Goal: Transaction & Acquisition: Purchase product/service

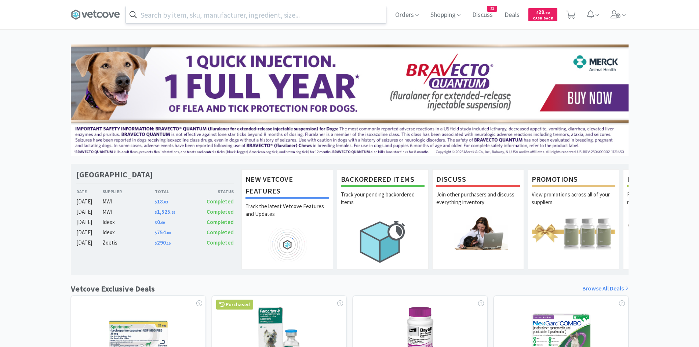
click at [220, 13] on input "text" at bounding box center [256, 14] width 260 height 17
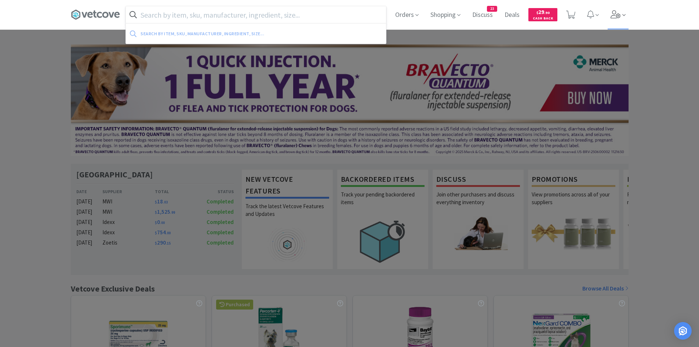
click at [616, 15] on icon at bounding box center [616, 14] width 10 height 8
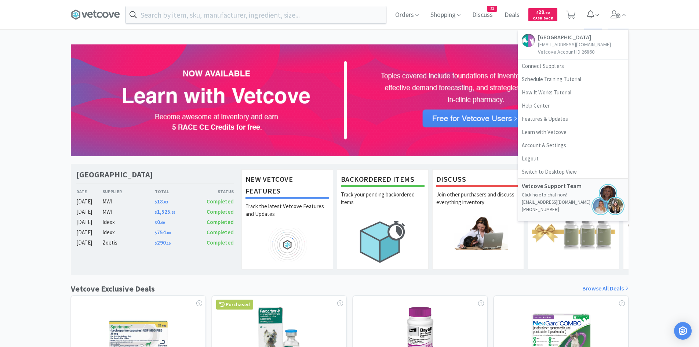
click at [592, 17] on icon at bounding box center [590, 14] width 7 height 8
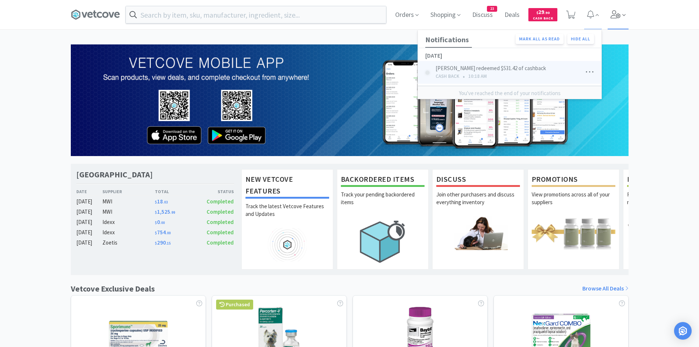
click at [623, 12] on icon at bounding box center [623, 15] width 3 height 7
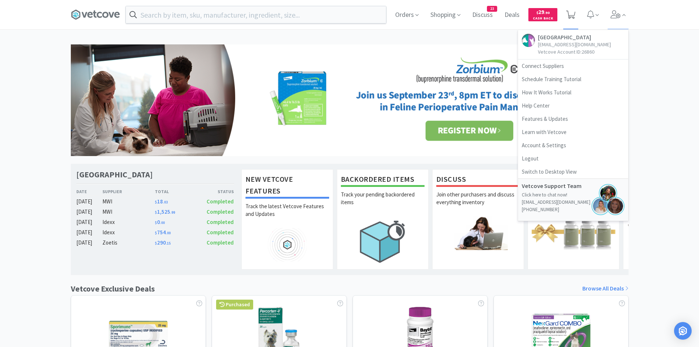
click at [573, 18] on icon at bounding box center [570, 15] width 9 height 8
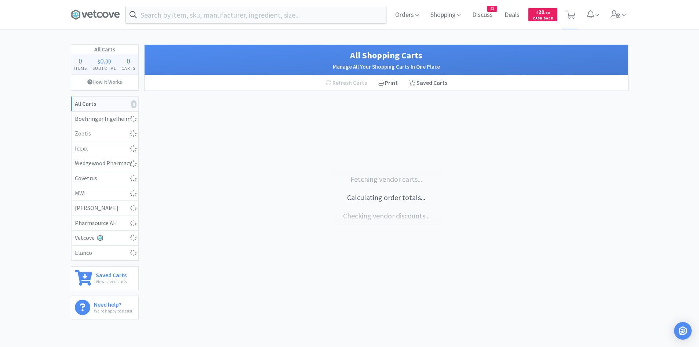
select select "10"
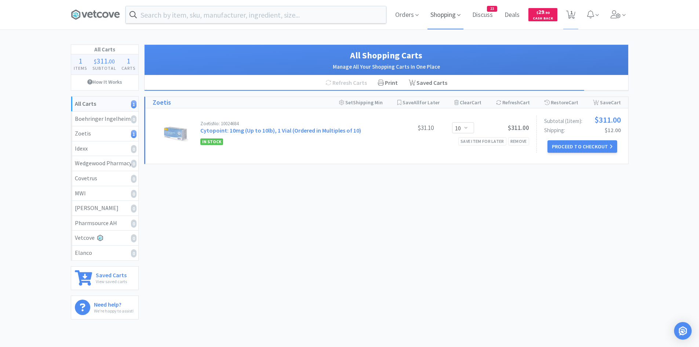
click at [461, 17] on icon at bounding box center [458, 15] width 3 height 7
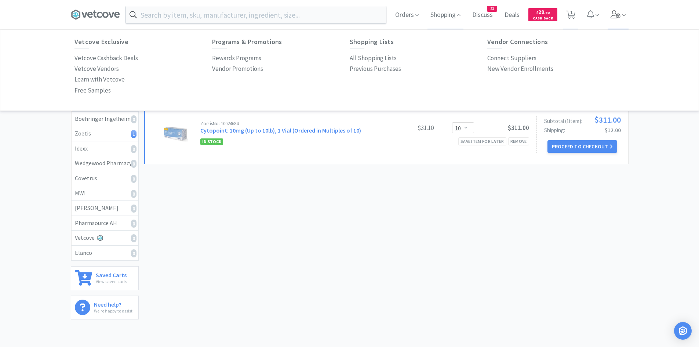
click at [617, 13] on icon at bounding box center [616, 14] width 10 height 8
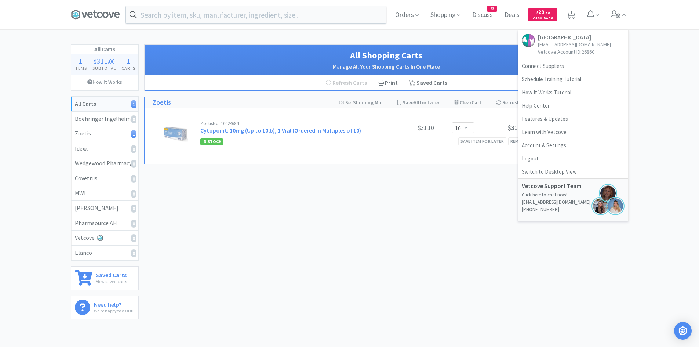
click at [553, 41] on h5 "[GEOGRAPHIC_DATA]" at bounding box center [574, 37] width 73 height 7
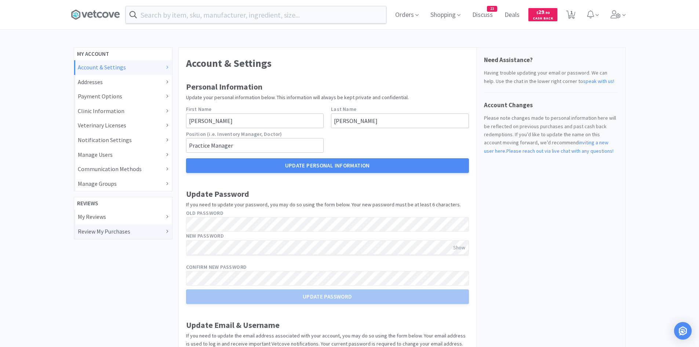
click at [128, 230] on div "Review My Purchases" at bounding box center [123, 232] width 91 height 10
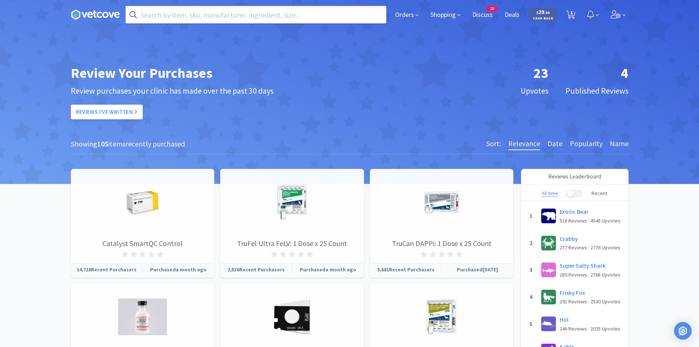
click at [559, 145] on h6 "Date" at bounding box center [554, 144] width 15 height 12
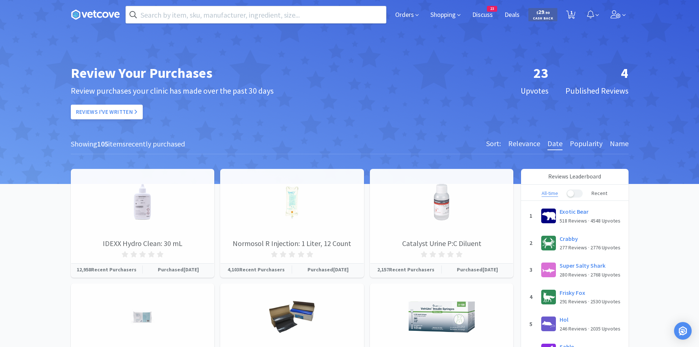
click at [522, 146] on h6 "Relevance" at bounding box center [524, 144] width 32 height 12
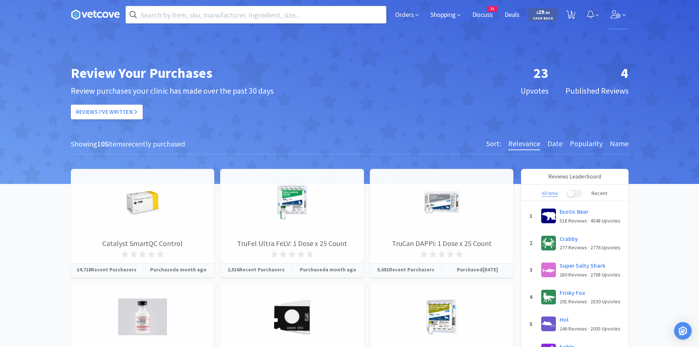
click at [625, 17] on icon at bounding box center [623, 15] width 3 height 7
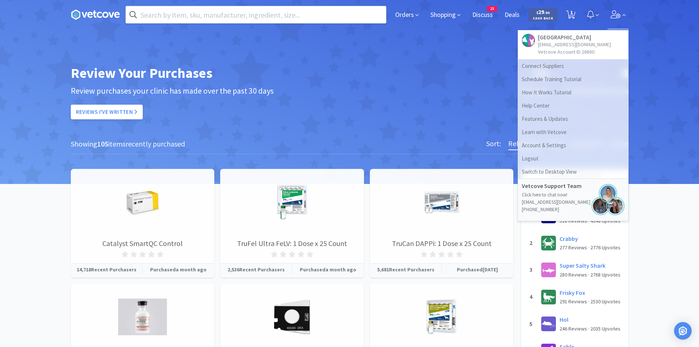
click at [568, 55] on p "Vetcove Account ID: 26860" at bounding box center [574, 51] width 73 height 7
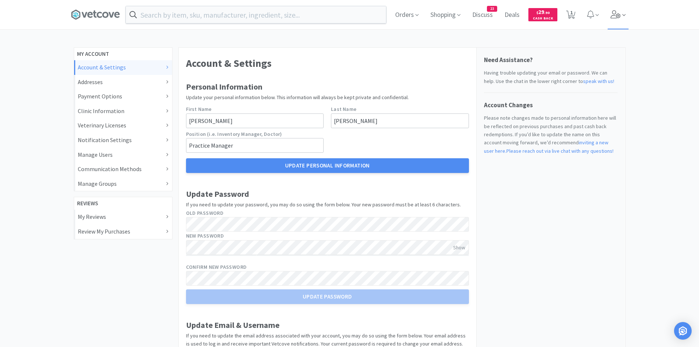
click at [609, 17] on span at bounding box center [618, 14] width 21 height 29
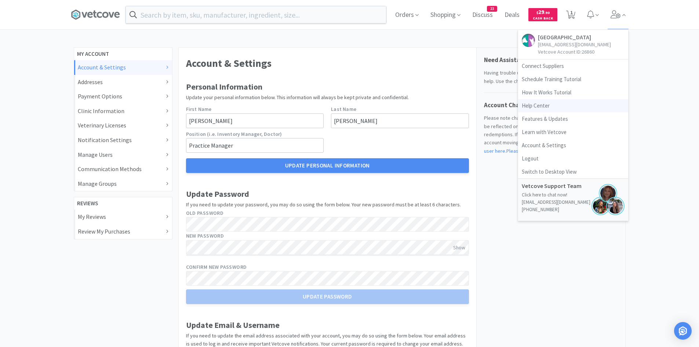
click at [553, 112] on link "Help Center" at bounding box center [573, 105] width 110 height 13
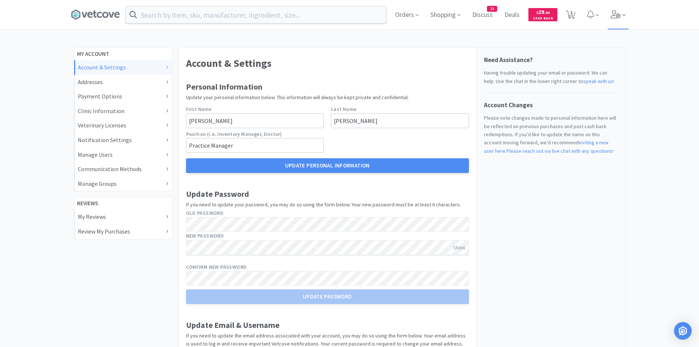
click at [622, 15] on icon at bounding box center [623, 15] width 3 height 7
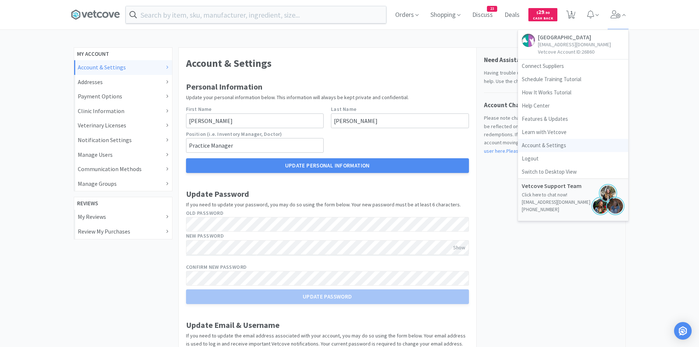
click at [557, 152] on link "Account & Settings" at bounding box center [573, 145] width 110 height 13
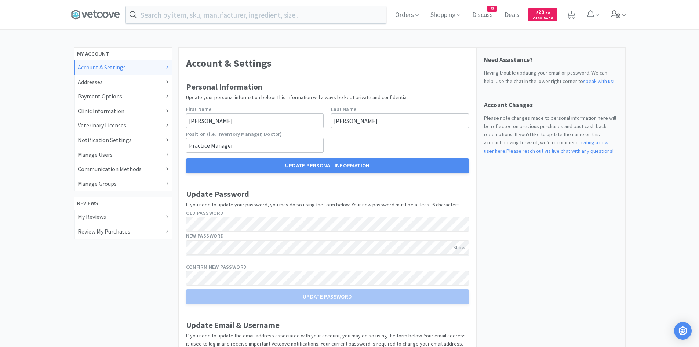
click at [621, 12] on icon at bounding box center [616, 14] width 10 height 8
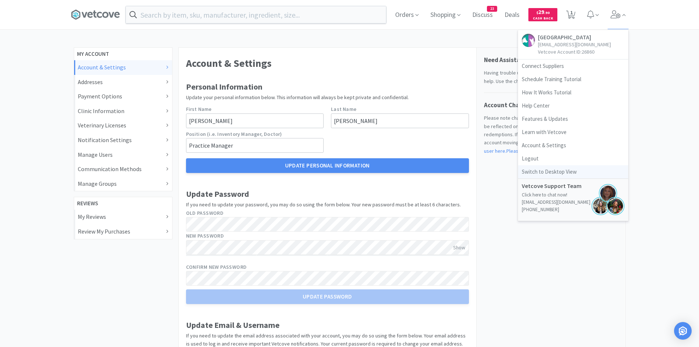
click at [542, 177] on link "Switch to Desktop View" at bounding box center [573, 171] width 110 height 13
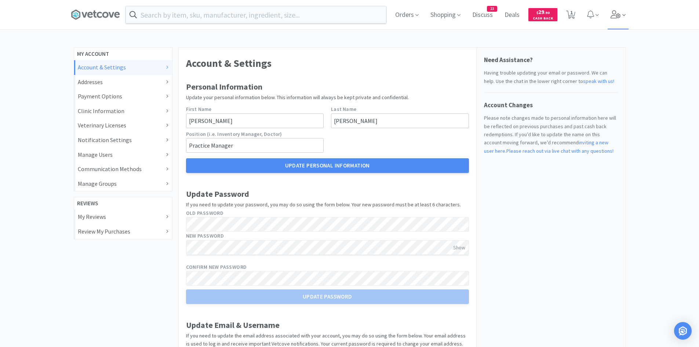
click at [620, 15] on icon at bounding box center [616, 14] width 10 height 8
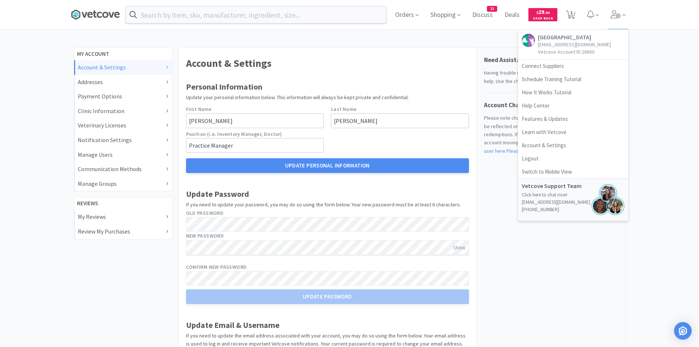
click at [84, 11] on icon at bounding box center [95, 14] width 49 height 11
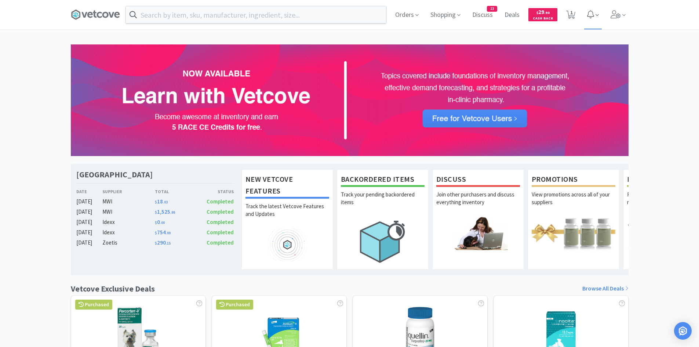
click at [598, 15] on icon at bounding box center [597, 15] width 3 height 7
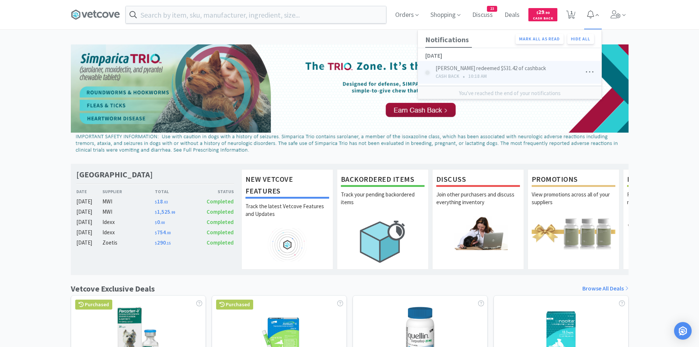
click at [598, 15] on icon at bounding box center [597, 15] width 3 height 7
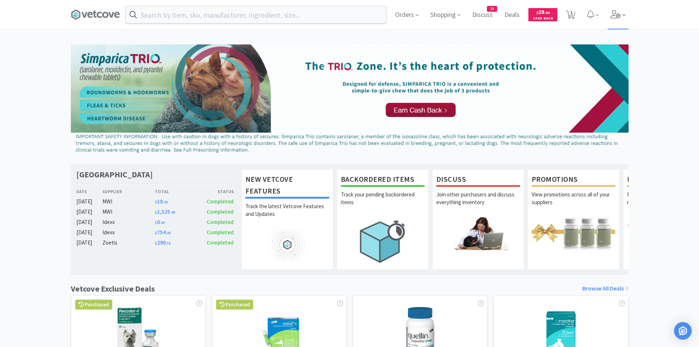
click at [614, 18] on icon at bounding box center [616, 14] width 10 height 8
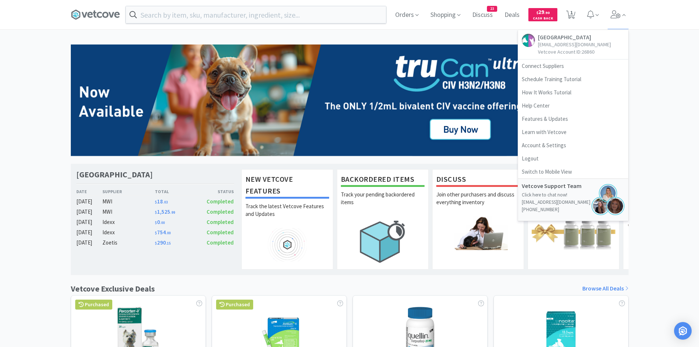
click at [649, 159] on div "Embassy Veterinary Center Westland Date Supplier Total Status Sep 15 MWI $ 18 .…" at bounding box center [349, 323] width 699 height 559
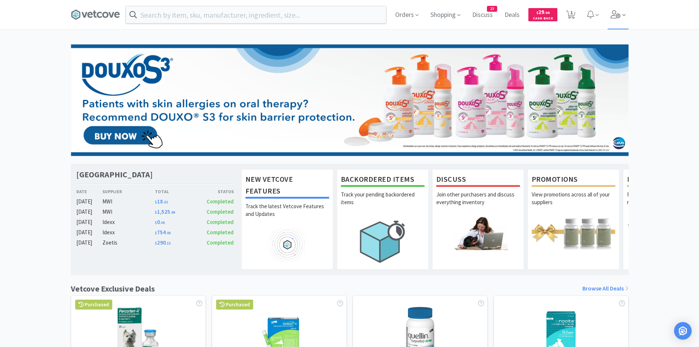
click at [620, 12] on icon at bounding box center [616, 14] width 10 height 8
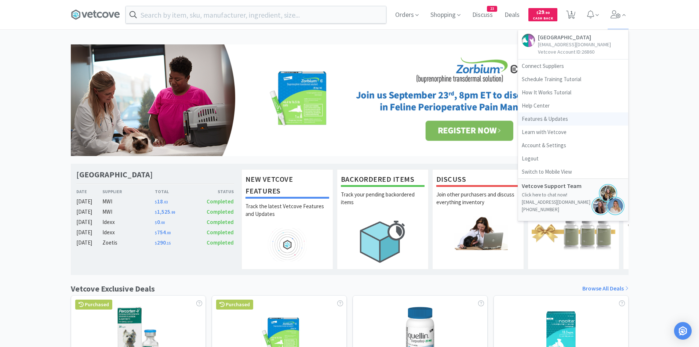
click at [559, 123] on link "Features & Updates" at bounding box center [573, 118] width 110 height 13
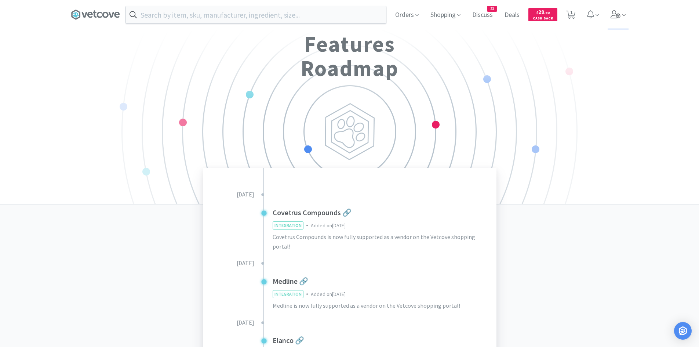
click at [615, 18] on icon at bounding box center [616, 14] width 10 height 8
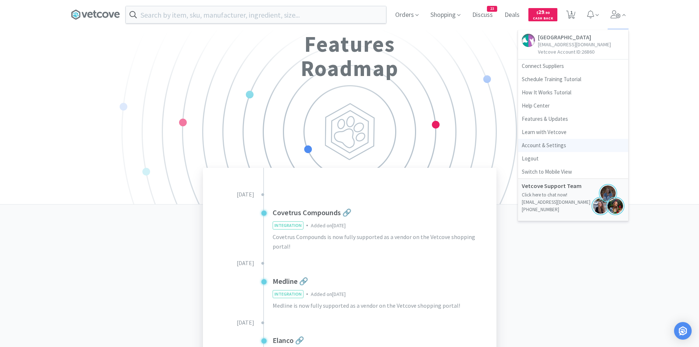
click at [536, 150] on link "Account & Settings" at bounding box center [573, 145] width 110 height 13
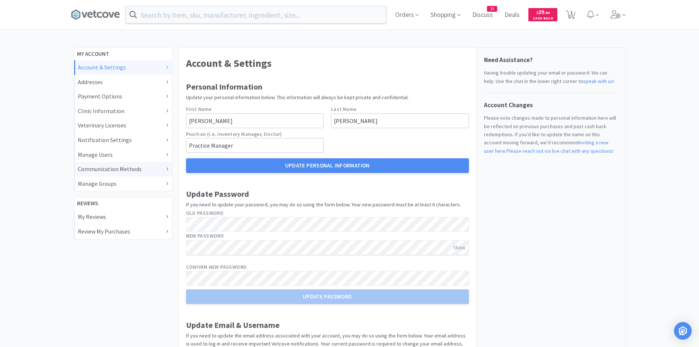
click at [164, 169] on div "Communication Methods" at bounding box center [123, 169] width 91 height 10
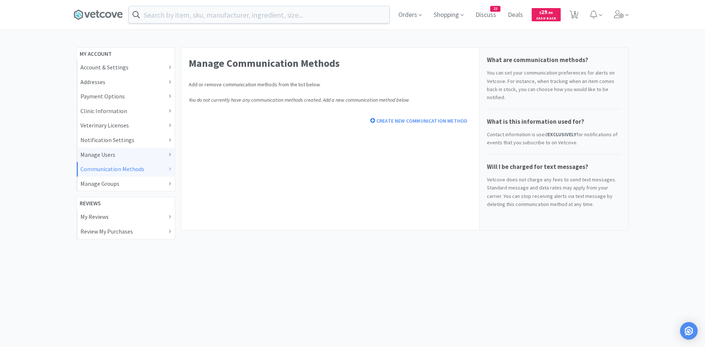
click at [164, 157] on div "Manage Users" at bounding box center [125, 155] width 91 height 10
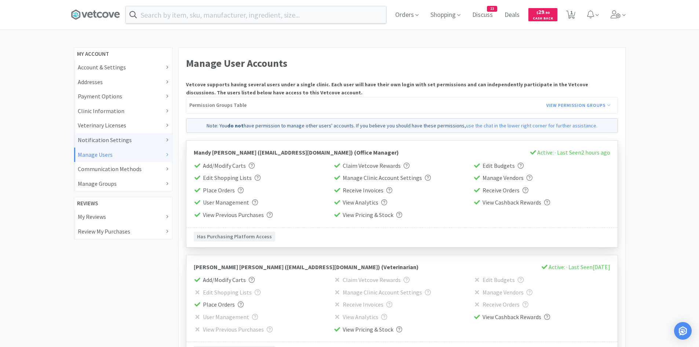
click at [100, 134] on div "Notification Settings" at bounding box center [123, 140] width 98 height 15
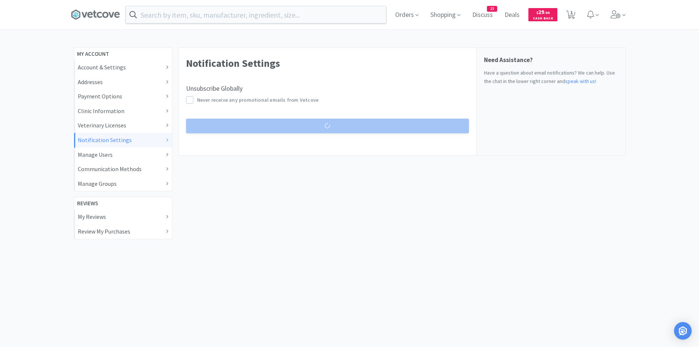
select select "WEEKLY"
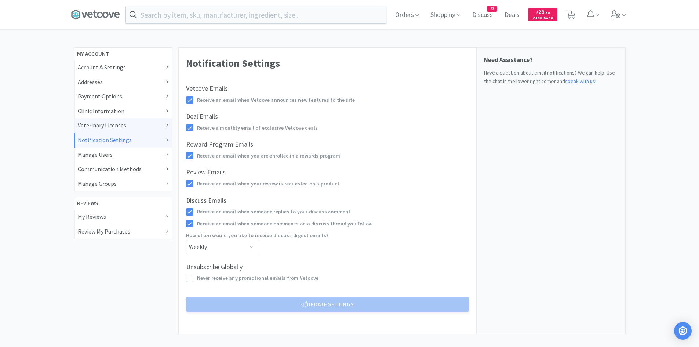
click at [111, 126] on div "Veterinary Licenses" at bounding box center [123, 126] width 91 height 10
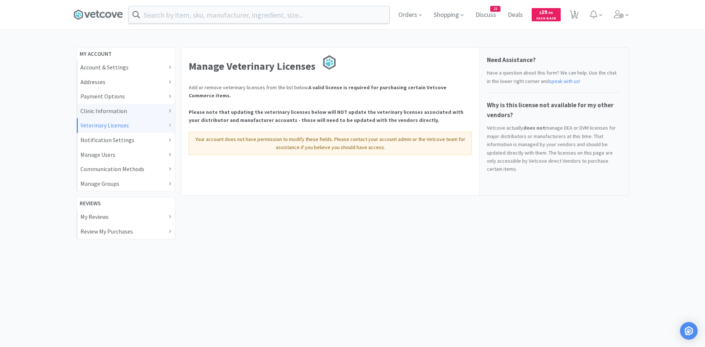
click at [127, 114] on div "Clinic Information" at bounding box center [125, 111] width 91 height 10
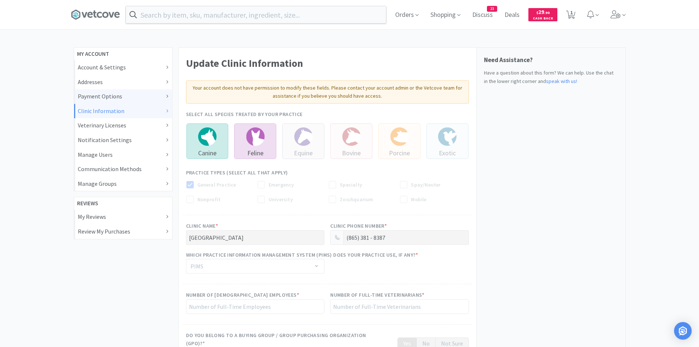
click at [155, 96] on div "Payment Options" at bounding box center [123, 97] width 91 height 10
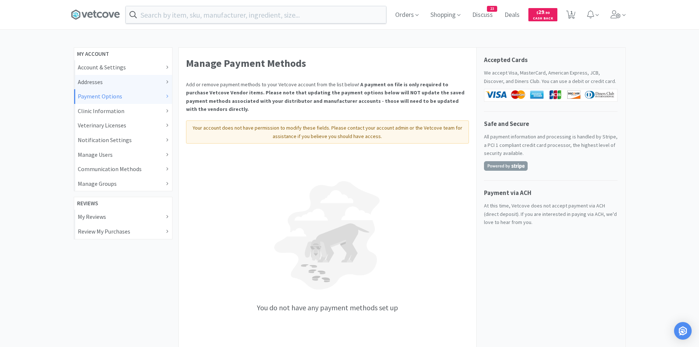
click at [160, 81] on div "Addresses" at bounding box center [123, 82] width 91 height 10
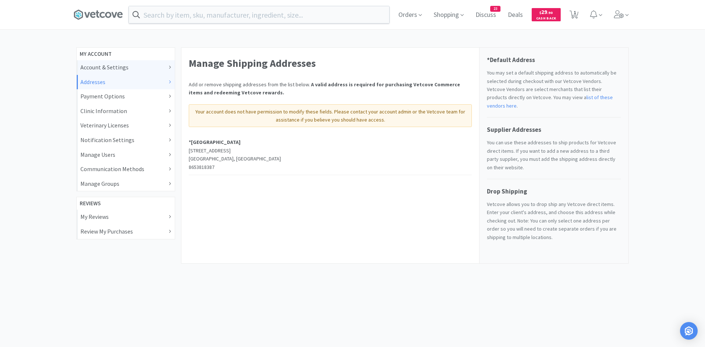
click at [162, 66] on div "Account & Settings" at bounding box center [125, 68] width 91 height 10
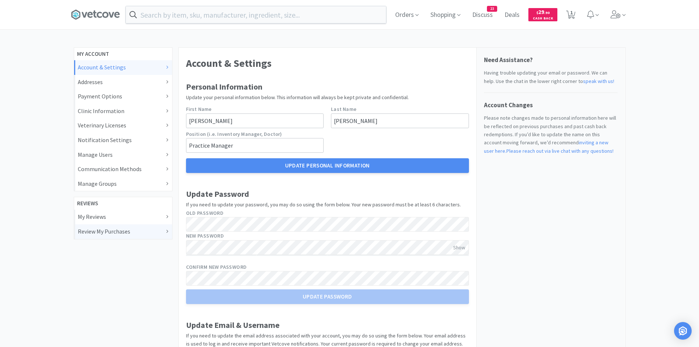
click at [121, 232] on div "Review My Purchases" at bounding box center [123, 232] width 91 height 10
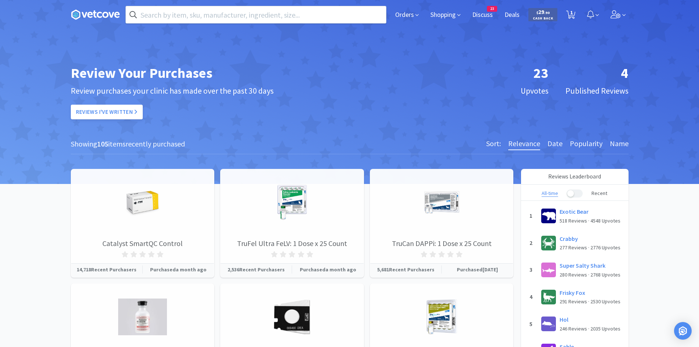
click at [576, 191] on button "button" at bounding box center [575, 193] width 16 height 8
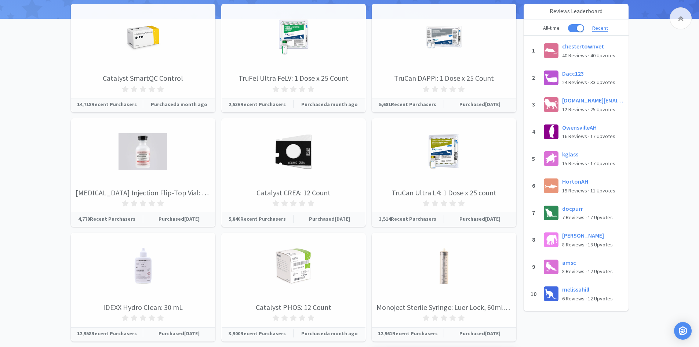
scroll to position [147, 0]
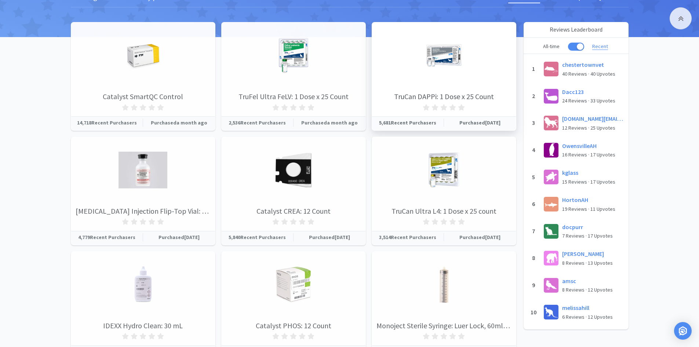
click at [480, 121] on p "Purchased 8 days ago" at bounding box center [480, 123] width 72 height 8
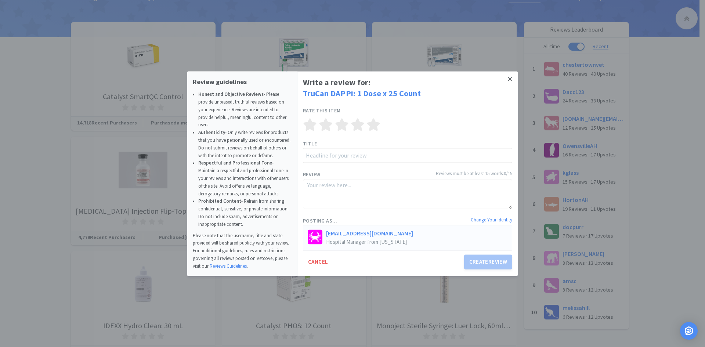
click at [509, 77] on icon at bounding box center [509, 79] width 4 height 7
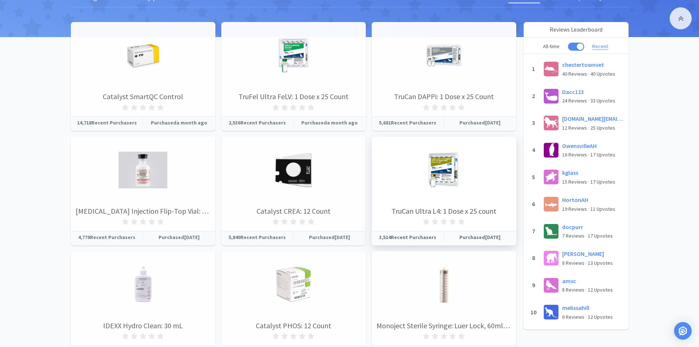
scroll to position [0, 0]
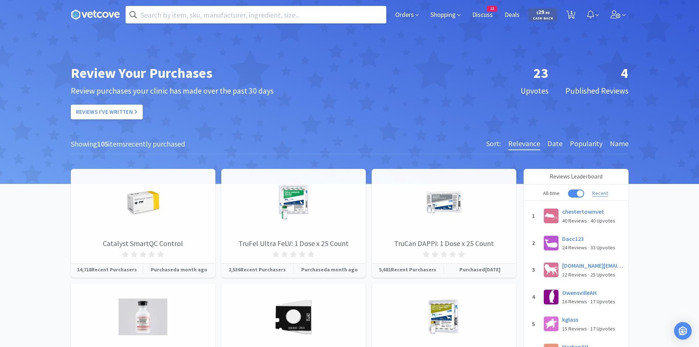
click at [576, 143] on h6 "Popularity" at bounding box center [586, 144] width 33 height 12
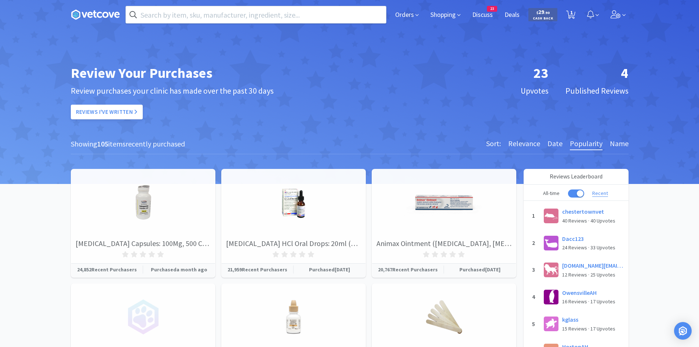
click at [561, 145] on h6 "Date" at bounding box center [554, 144] width 15 height 12
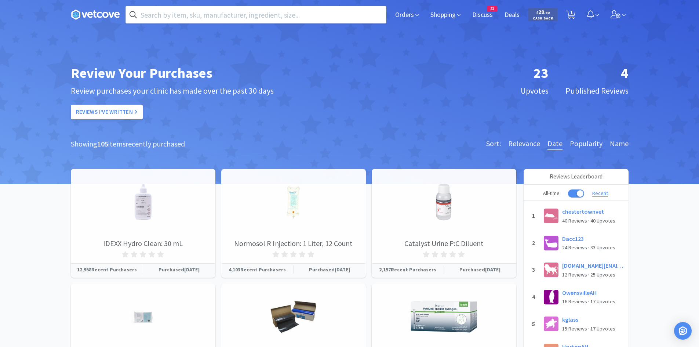
click at [616, 143] on h6 "Name" at bounding box center [619, 144] width 19 height 12
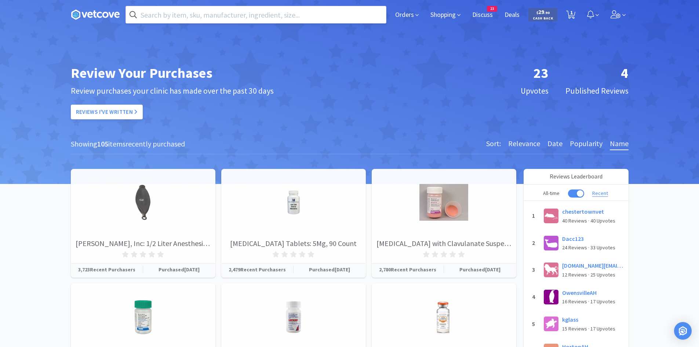
click at [250, 22] on input "text" at bounding box center [256, 14] width 260 height 17
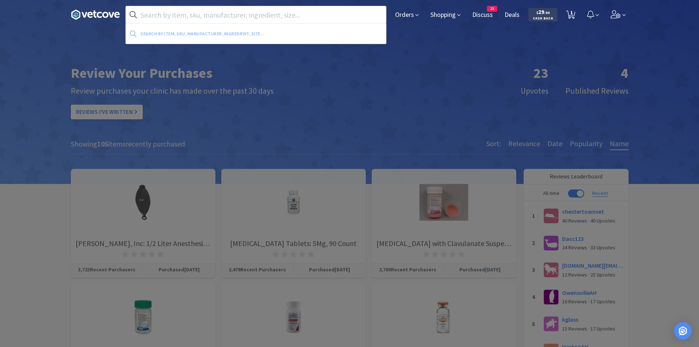
click at [85, 25] on span at bounding box center [98, 14] width 55 height 29
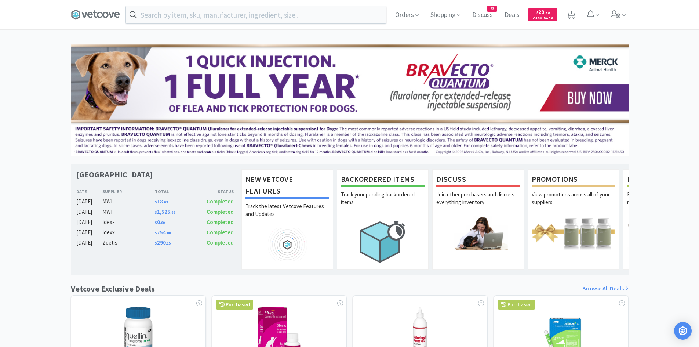
click at [180, 190] on div "Total" at bounding box center [175, 191] width 40 height 7
click at [190, 210] on div "$ 1,525 . 99" at bounding box center [175, 211] width 40 height 9
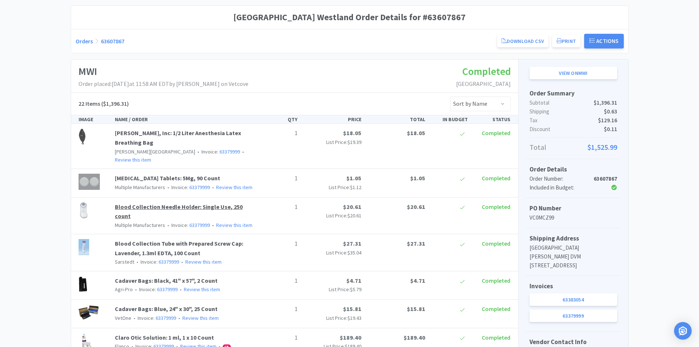
scroll to position [110, 0]
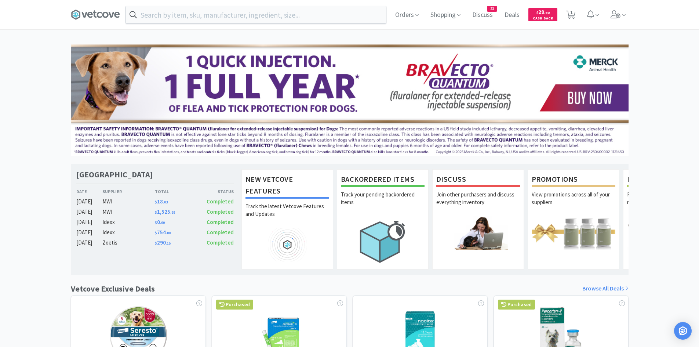
click at [85, 241] on div "[DATE]" at bounding box center [89, 242] width 26 height 9
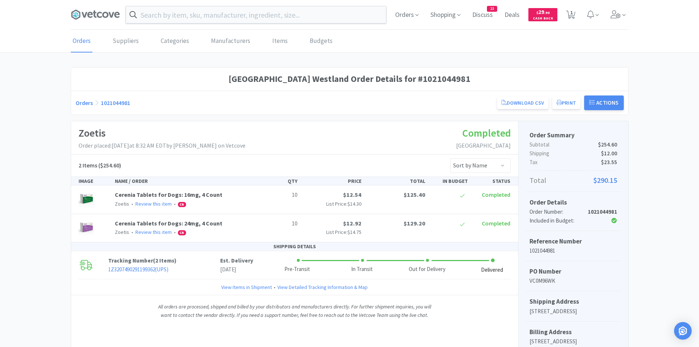
click at [86, 41] on link "Orders" at bounding box center [82, 41] width 22 height 22
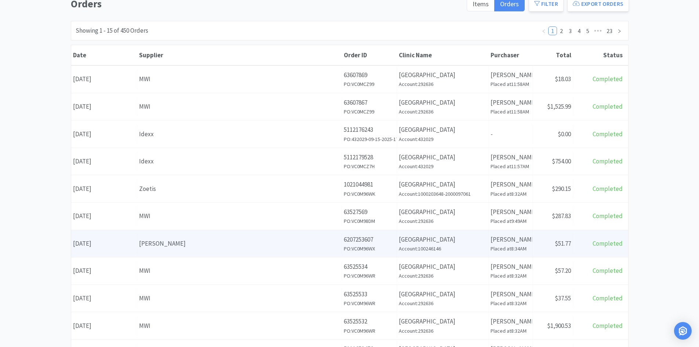
scroll to position [73, 0]
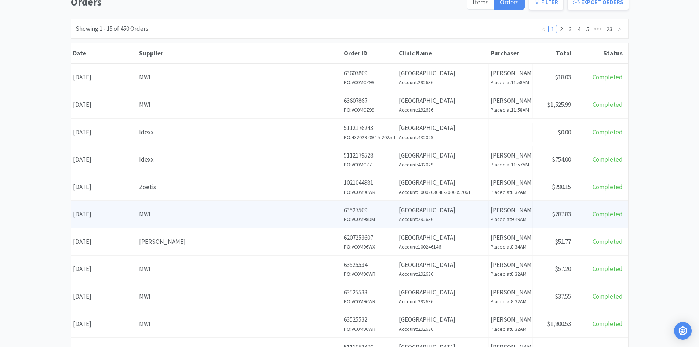
click at [190, 216] on div "MWI" at bounding box center [239, 214] width 201 height 10
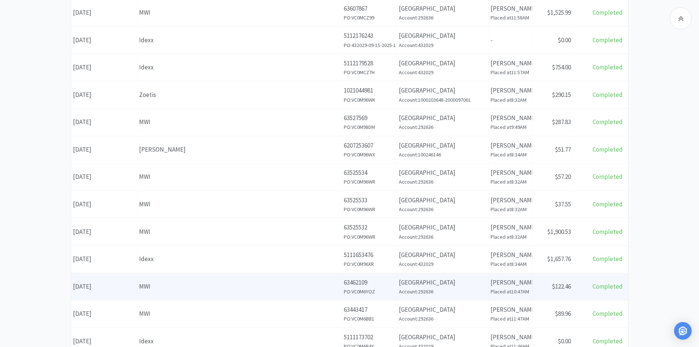
scroll to position [183, 0]
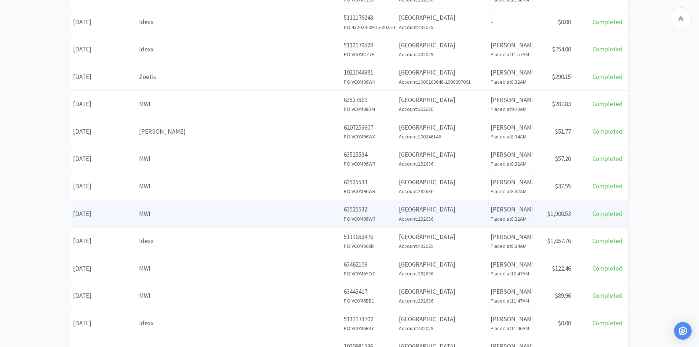
click at [183, 220] on div "Supplier MWI" at bounding box center [239, 213] width 205 height 19
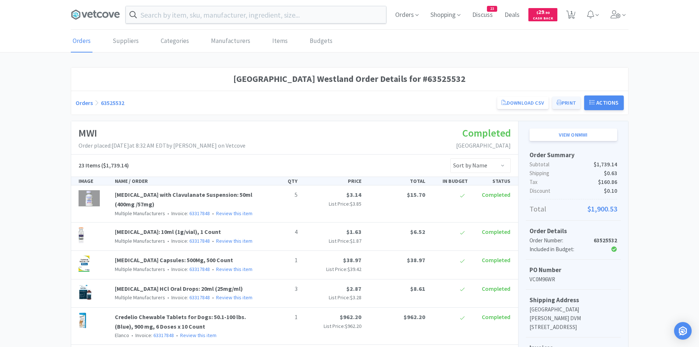
click at [564, 102] on button "Print" at bounding box center [566, 103] width 28 height 12
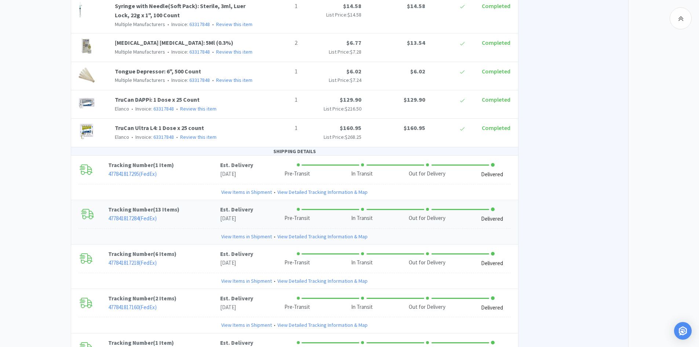
scroll to position [827, 0]
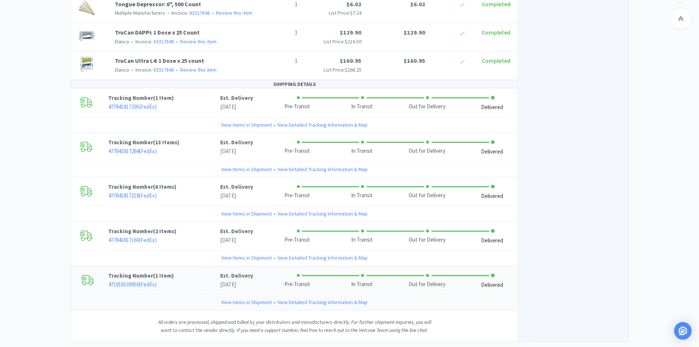
click at [493, 281] on div "Delivered" at bounding box center [492, 285] width 22 height 8
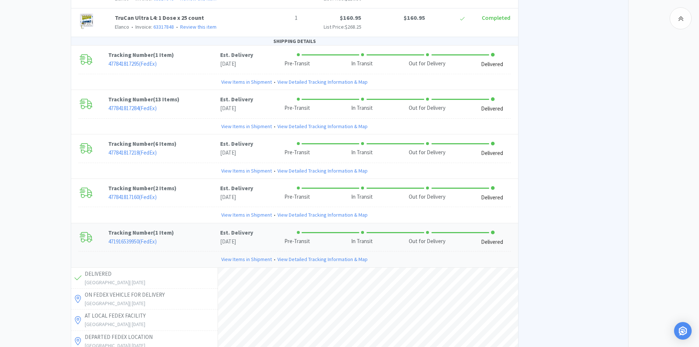
scroll to position [790, 0]
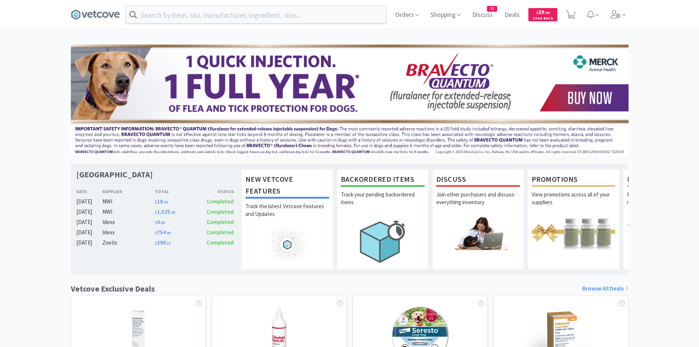
click at [189, 193] on div "Total" at bounding box center [175, 191] width 40 height 7
click at [184, 245] on div "$ 290 . 15" at bounding box center [175, 242] width 40 height 9
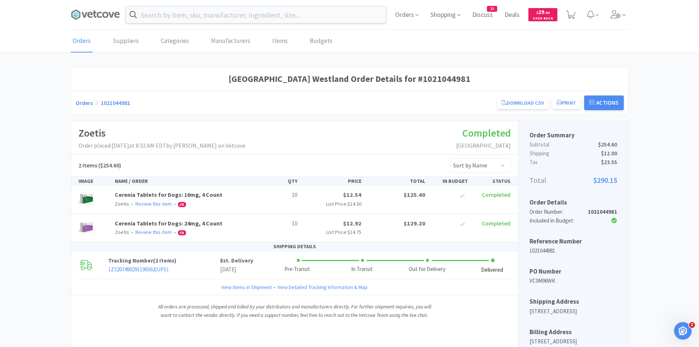
click at [85, 103] on link "Orders" at bounding box center [84, 102] width 17 height 7
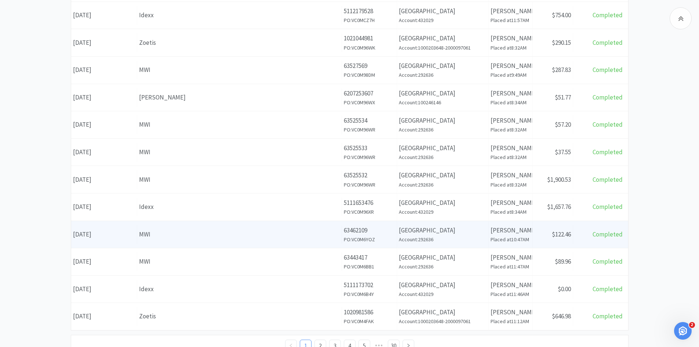
scroll to position [220, 0]
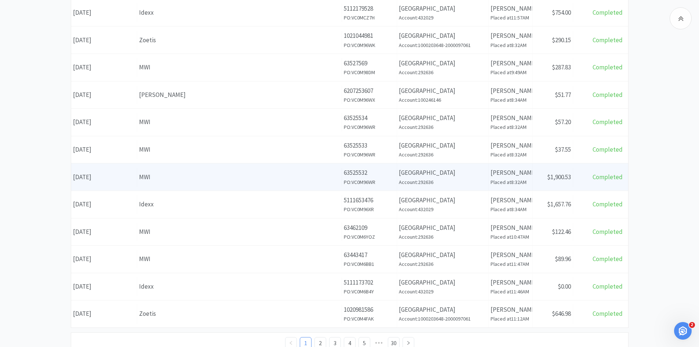
click at [165, 180] on div "MWI" at bounding box center [239, 177] width 201 height 10
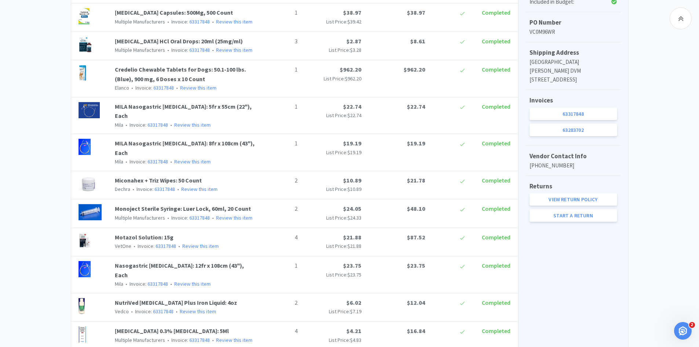
scroll to position [73, 0]
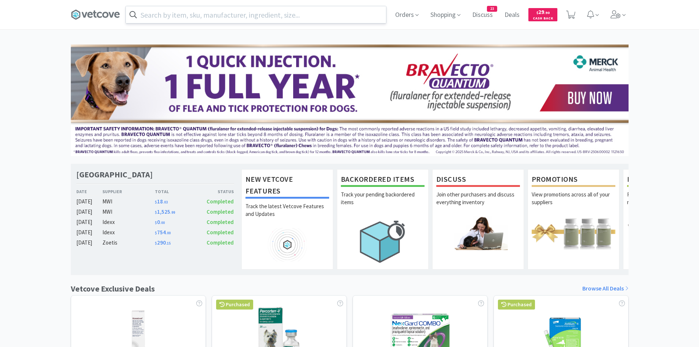
click at [168, 23] on div "Orders Shopping Discuss Discuss 23 Deals Deals $ 29 . 90 Cash Back" at bounding box center [350, 14] width 558 height 29
click at [181, 18] on input "text" at bounding box center [256, 14] width 260 height 17
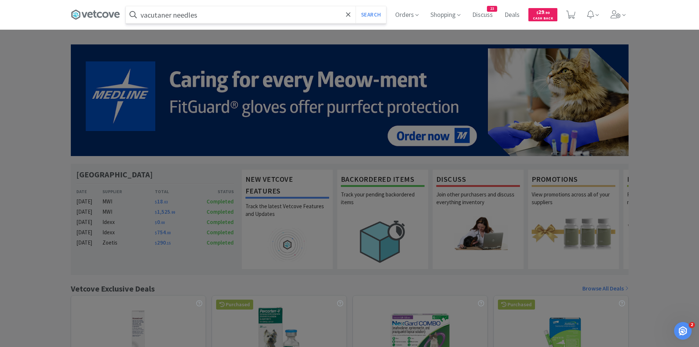
type input "vacutaner needles"
click at [356, 6] on button "Search" at bounding box center [371, 14] width 30 height 17
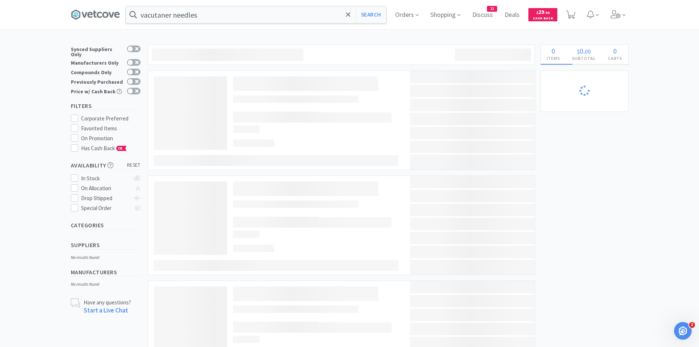
select select "10"
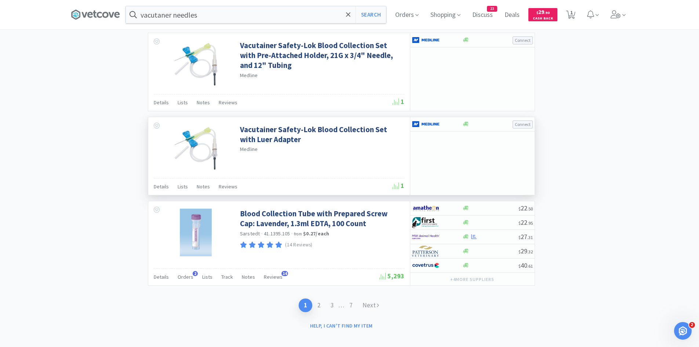
scroll to position [1053, 0]
click at [317, 298] on link "2" at bounding box center [318, 305] width 13 height 14
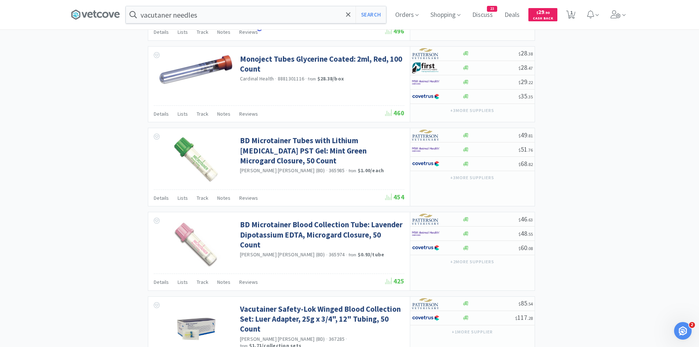
scroll to position [881, 0]
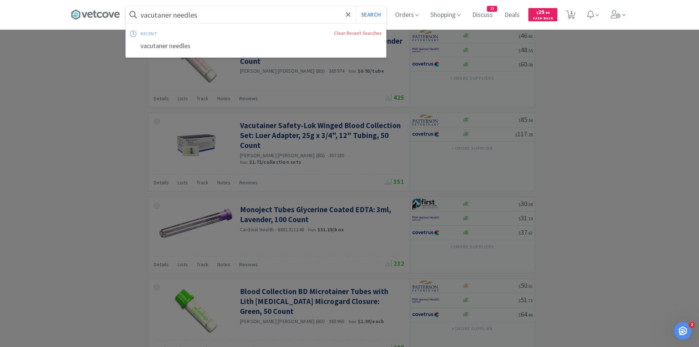
click at [254, 15] on input "vacutaner needles" at bounding box center [256, 14] width 260 height 17
type input "vacutaner"
click at [356, 6] on button "Search" at bounding box center [371, 14] width 30 height 17
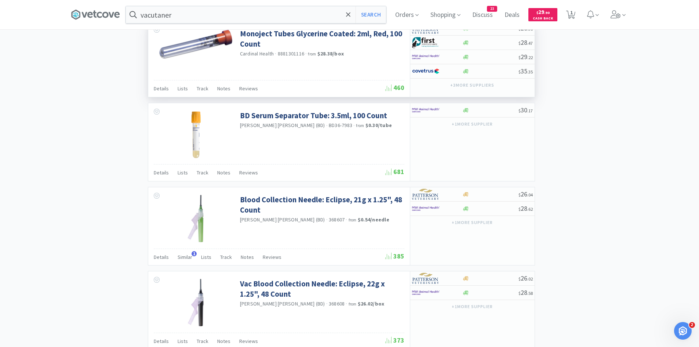
scroll to position [991, 0]
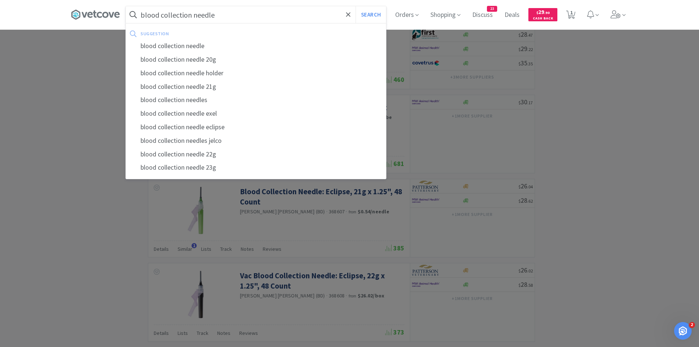
type input "blood collection needle"
click at [356, 6] on button "Search" at bounding box center [371, 14] width 30 height 17
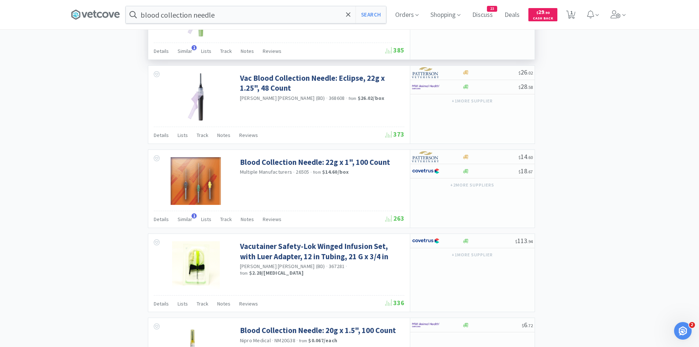
scroll to position [771, 0]
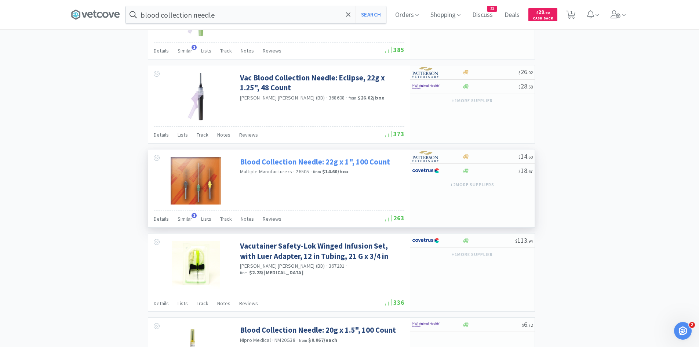
click at [313, 157] on link "Blood Collection Needle: 22g x 1", 100 Count" at bounding box center [315, 162] width 150 height 10
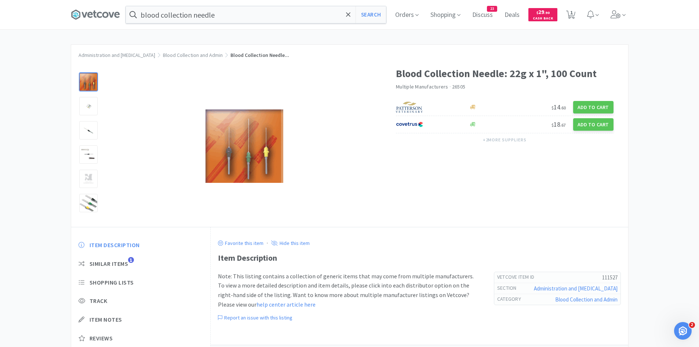
select select "10"
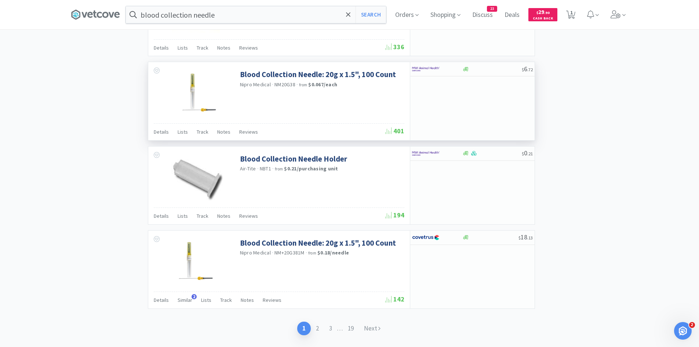
scroll to position [1027, 0]
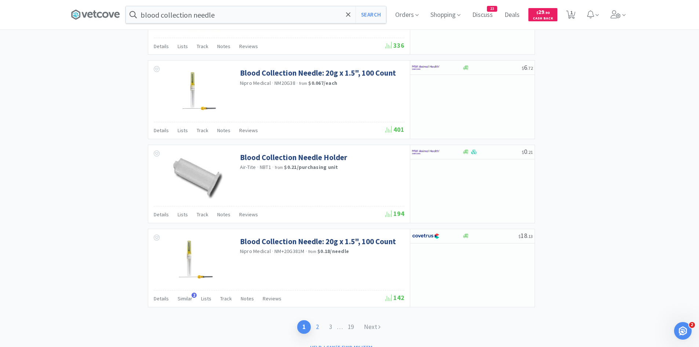
click at [316, 320] on link "2" at bounding box center [317, 327] width 13 height 14
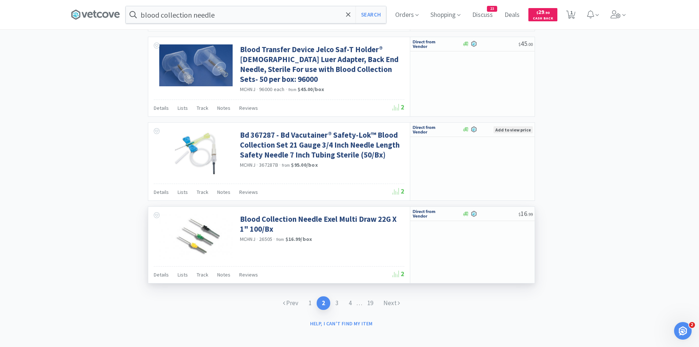
scroll to position [1041, 0]
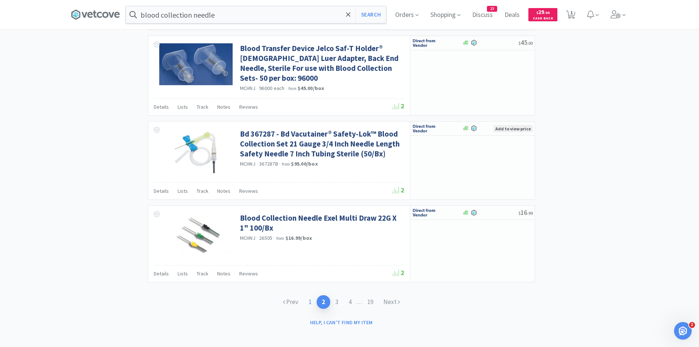
click at [310, 298] on link "1" at bounding box center [309, 302] width 13 height 14
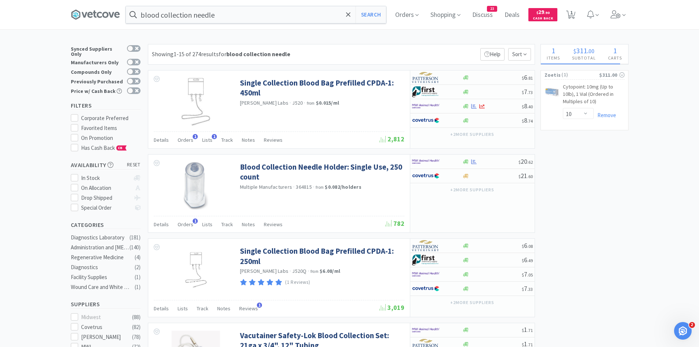
scroll to position [37, 0]
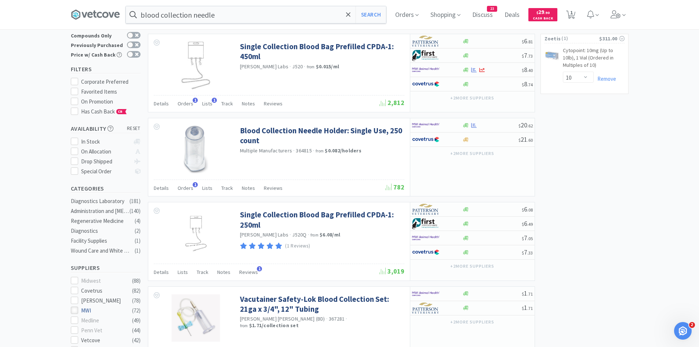
click at [74, 308] on icon at bounding box center [75, 310] width 6 height 6
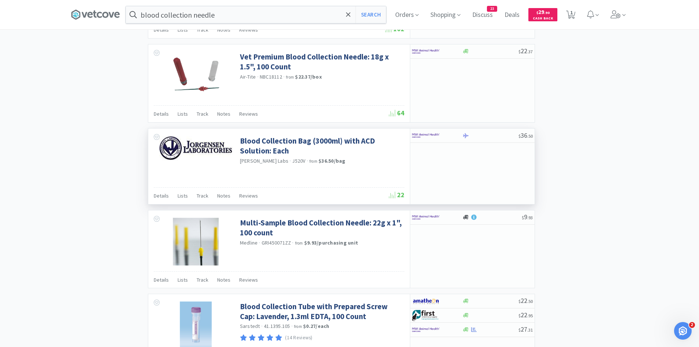
scroll to position [881, 0]
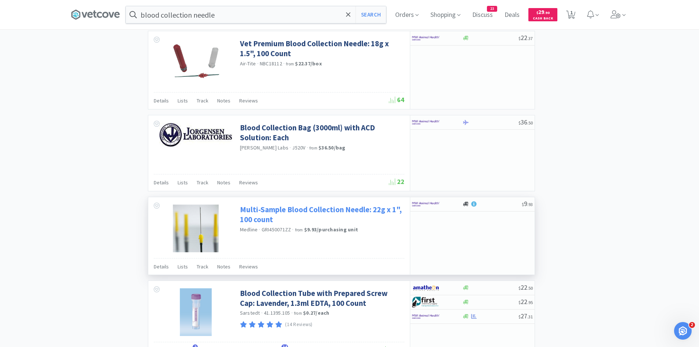
click at [334, 211] on link "Multi-Sample Blood Collection Needle: 22g x 1", 100 count" at bounding box center [321, 214] width 163 height 20
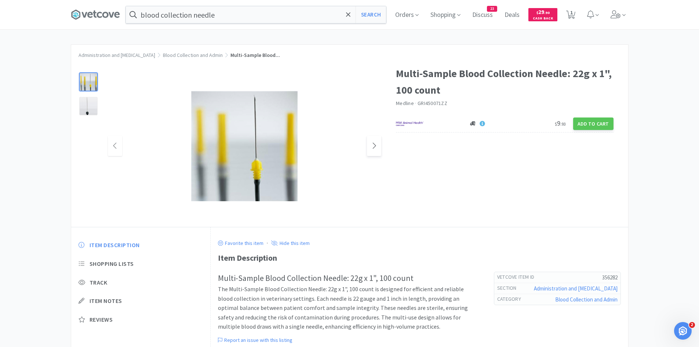
click at [376, 150] on span at bounding box center [374, 146] width 14 height 20
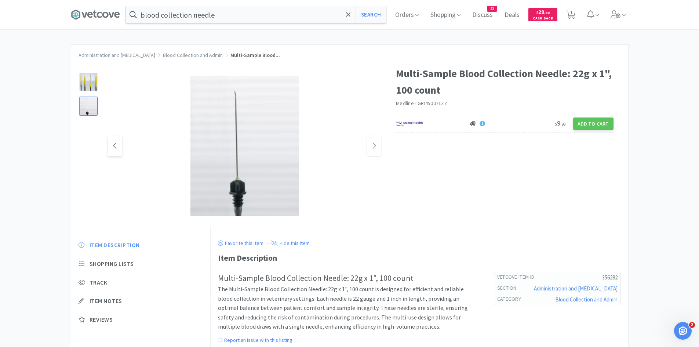
click at [114, 150] on span at bounding box center [115, 146] width 14 height 20
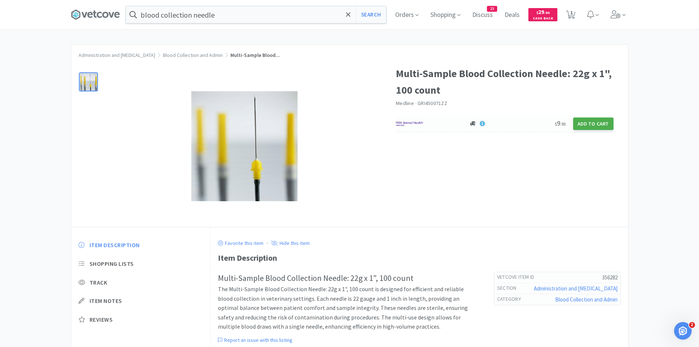
click at [594, 125] on button "Add to Cart" at bounding box center [593, 123] width 40 height 12
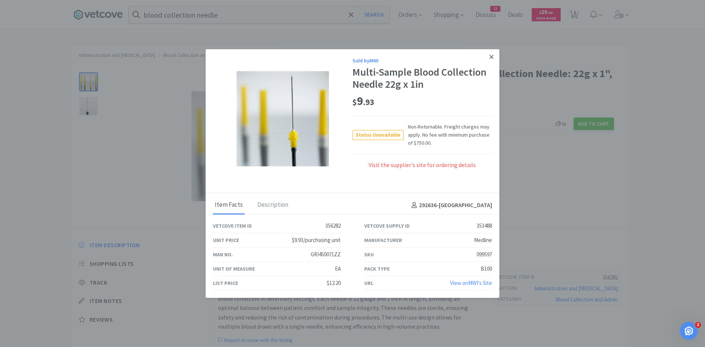
click at [491, 59] on icon at bounding box center [491, 57] width 4 height 7
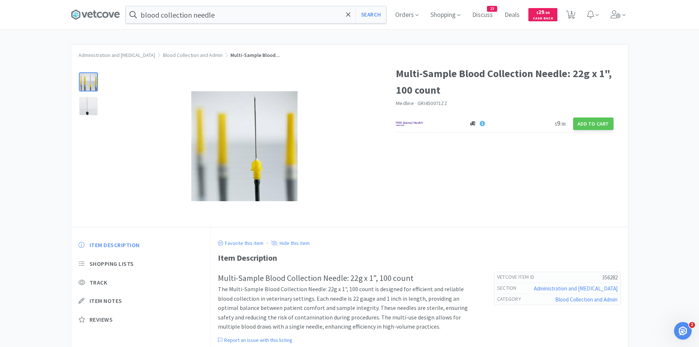
select select "10"
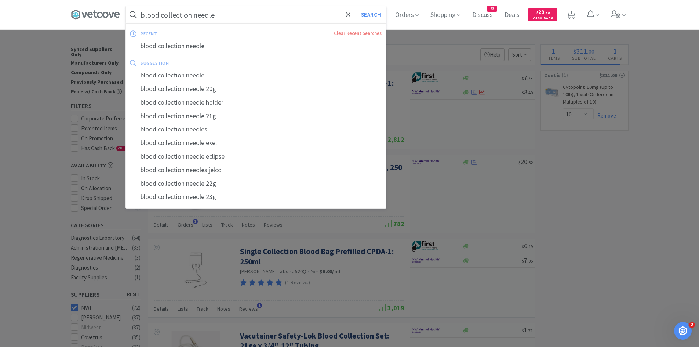
click at [228, 19] on input "blood collection needle" at bounding box center [256, 14] width 260 height 17
click at [230, 17] on input "blood collection needle" at bounding box center [256, 14] width 260 height 17
click at [189, 114] on div "blood collection needle 21g" at bounding box center [256, 116] width 260 height 14
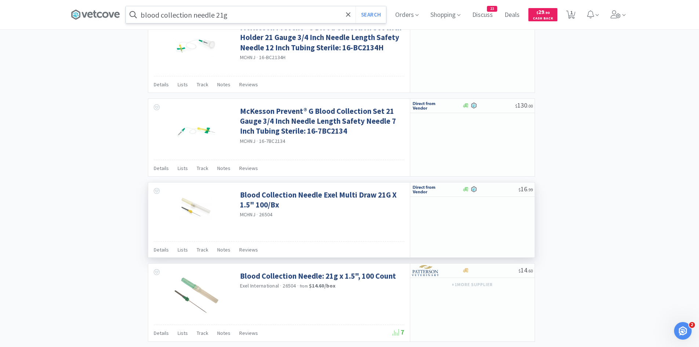
scroll to position [1042, 0]
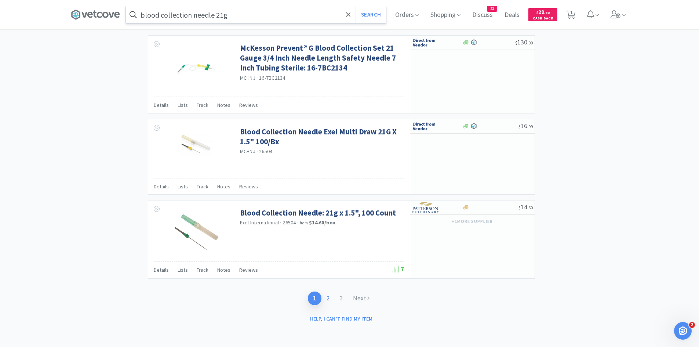
click at [330, 294] on link "2" at bounding box center [327, 298] width 13 height 14
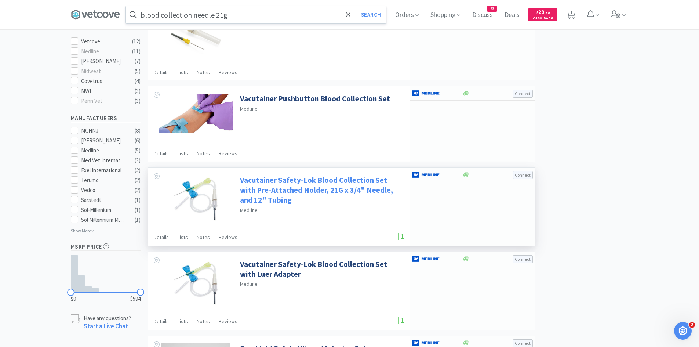
scroll to position [201, 0]
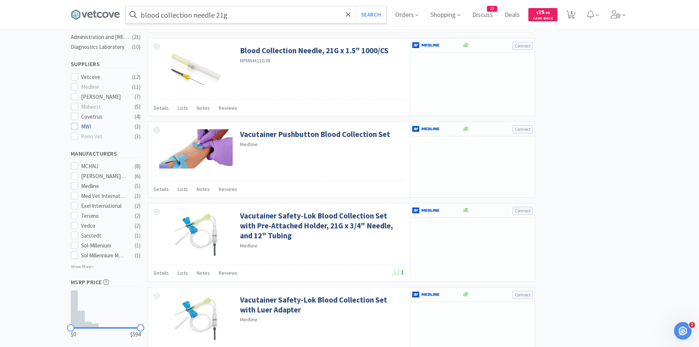
click at [72, 124] on icon at bounding box center [75, 127] width 6 height 6
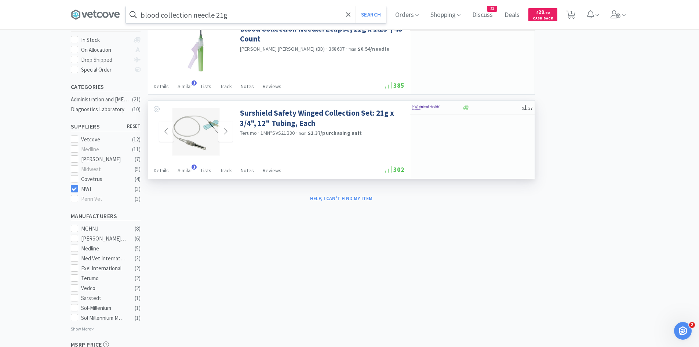
scroll to position [18, 0]
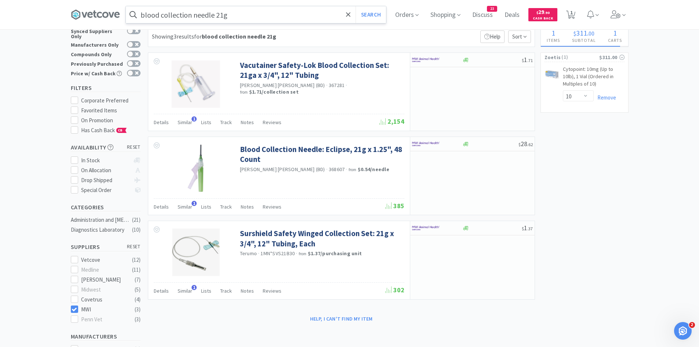
click at [246, 16] on input "blood collection needle 21g" at bounding box center [256, 14] width 260 height 17
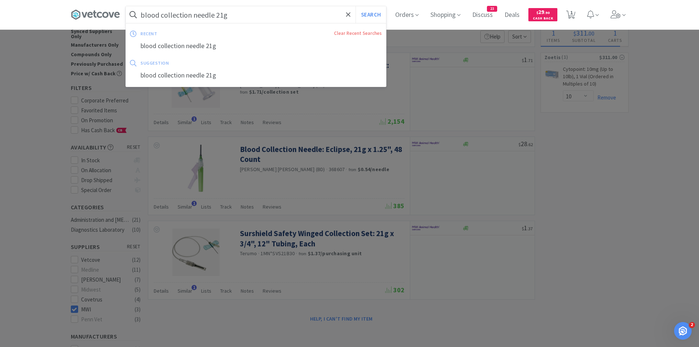
click at [243, 15] on input "blood collection needle 21g" at bounding box center [256, 14] width 260 height 17
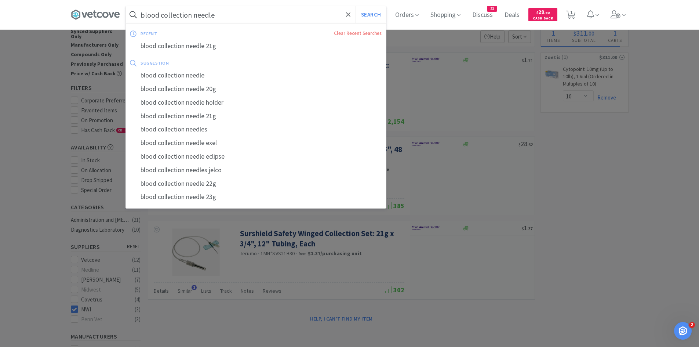
type input "blood collection needle"
click at [356, 6] on button "Search" at bounding box center [371, 14] width 30 height 17
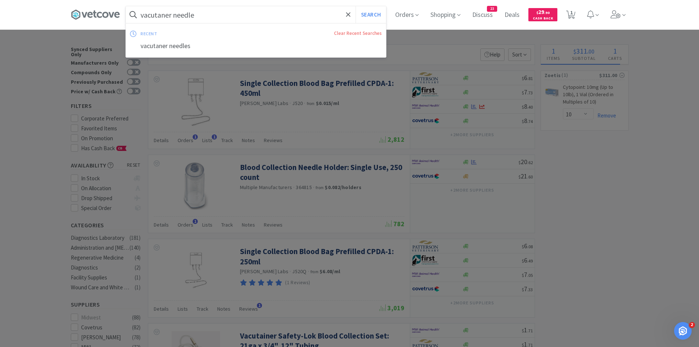
type input "vacutaner needle"
click at [356, 6] on button "Search" at bounding box center [371, 14] width 30 height 17
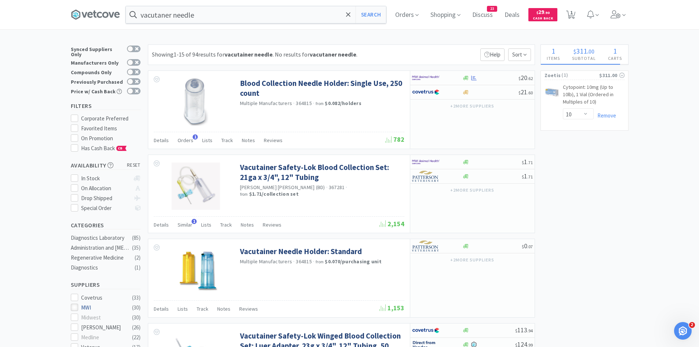
click at [73, 305] on icon at bounding box center [75, 308] width 6 height 6
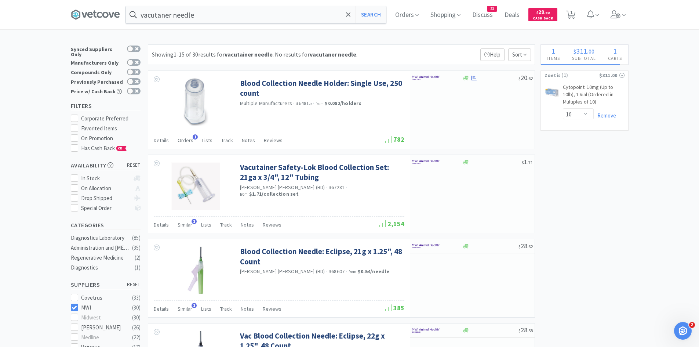
click at [211, 23] on div "vacutaner needle Search Orders Shopping Discuss Discuss 23 Deals Deals $ 29 . 9…" at bounding box center [350, 14] width 558 height 29
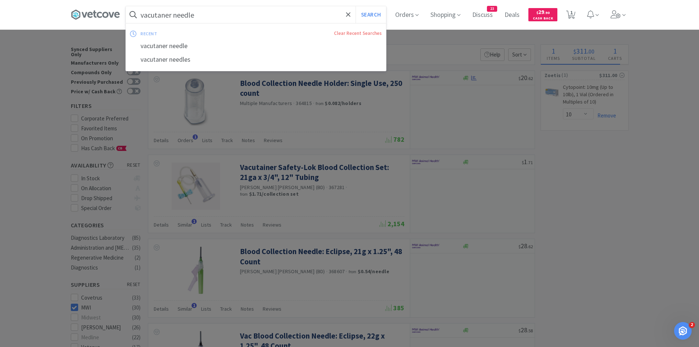
click at [211, 17] on input "vacutaner needle" at bounding box center [256, 14] width 260 height 17
click at [179, 44] on div "vacutaner needle" at bounding box center [256, 46] width 260 height 14
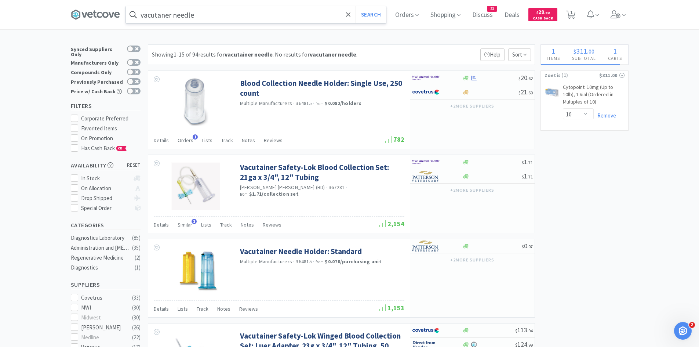
click at [205, 16] on input "vacutaner needle" at bounding box center [256, 14] width 260 height 17
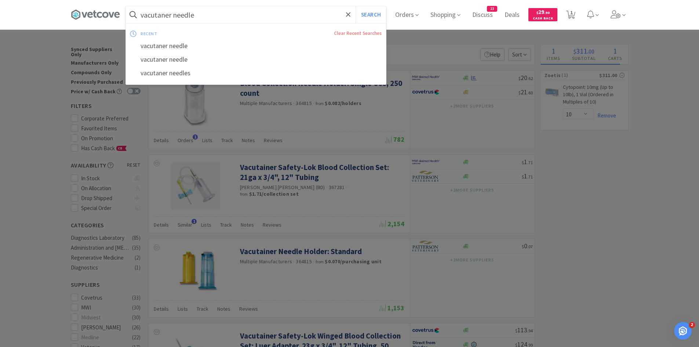
click at [205, 16] on input "vacutaner needle" at bounding box center [256, 14] width 260 height 17
click at [412, 34] on div at bounding box center [349, 173] width 699 height 347
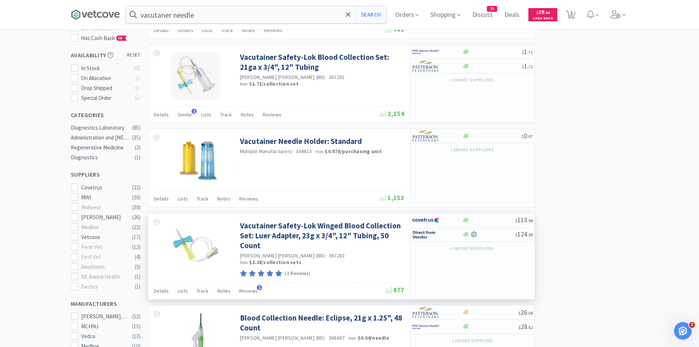
scroll to position [220, 0]
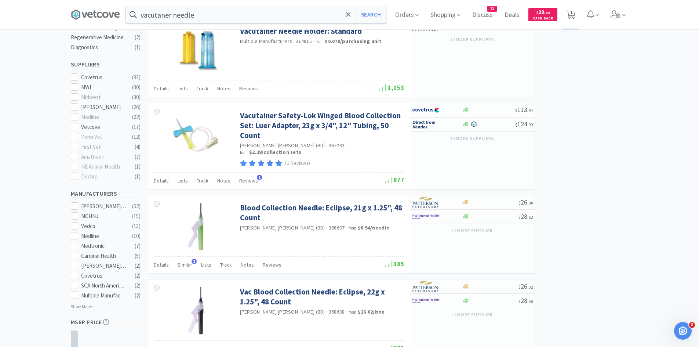
click at [575, 14] on icon at bounding box center [570, 15] width 9 height 8
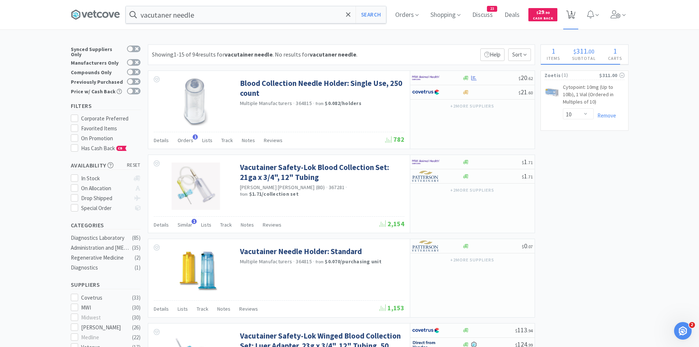
select select "10"
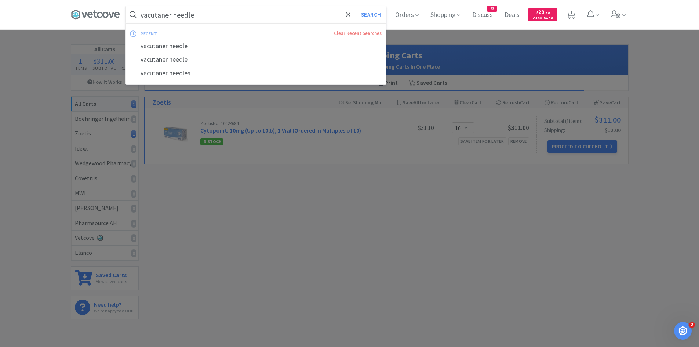
click at [300, 16] on input "vacutaner needle" at bounding box center [256, 14] width 260 height 17
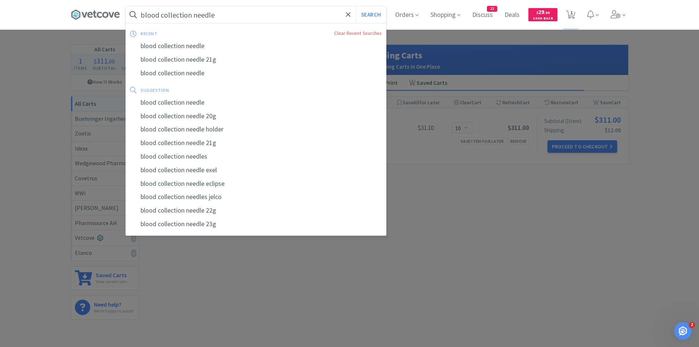
type input "blood collection needle"
click at [356, 6] on button "Search" at bounding box center [371, 14] width 30 height 17
select select "10"
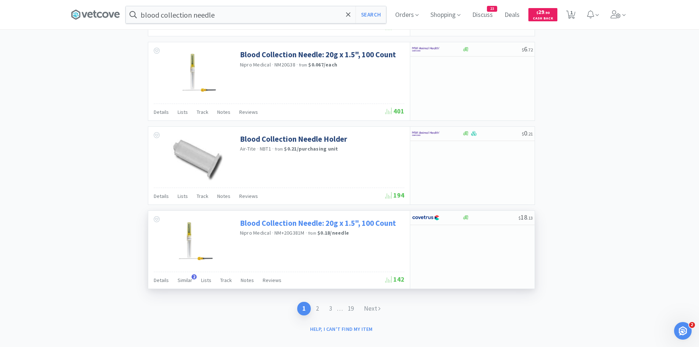
scroll to position [1049, 0]
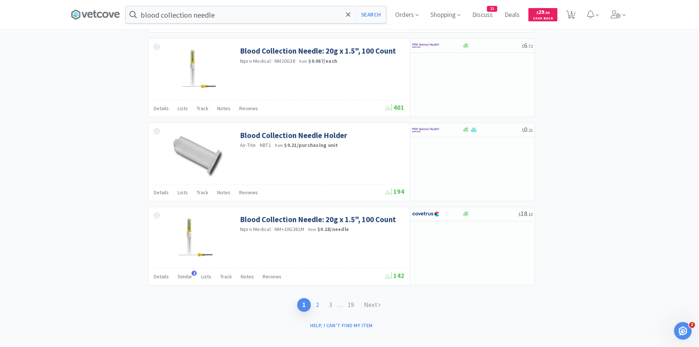
click at [319, 299] on link "2" at bounding box center [317, 305] width 13 height 14
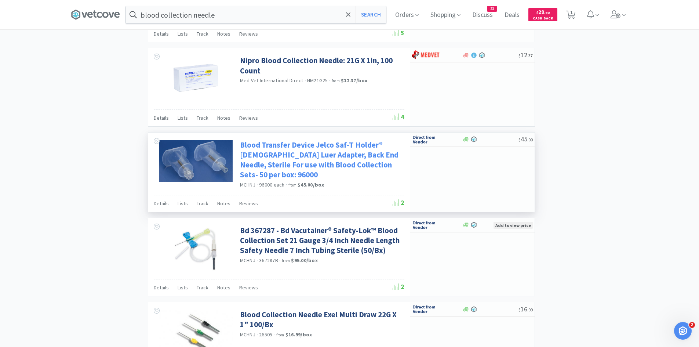
scroll to position [954, 0]
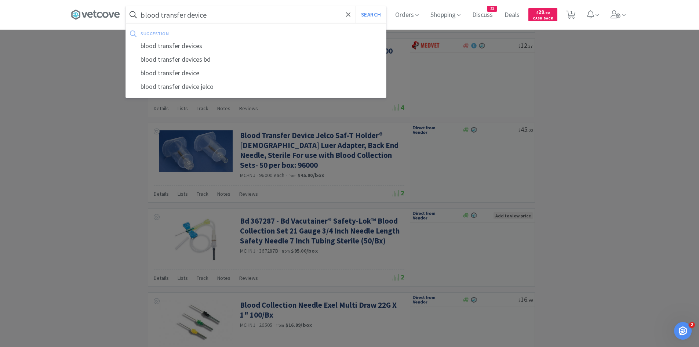
type input "blood transfer device"
click at [356, 6] on button "Search" at bounding box center [371, 14] width 30 height 17
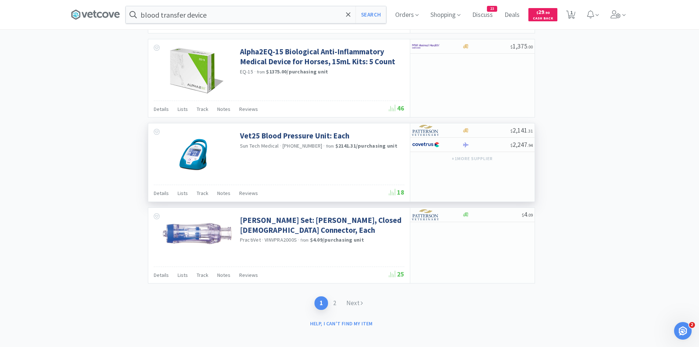
scroll to position [1120, 0]
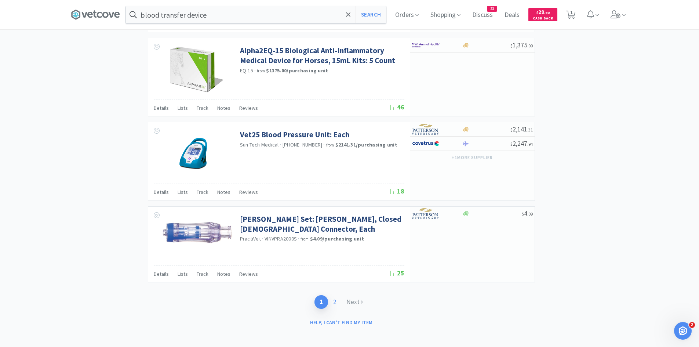
click at [338, 296] on link "2" at bounding box center [334, 302] width 13 height 14
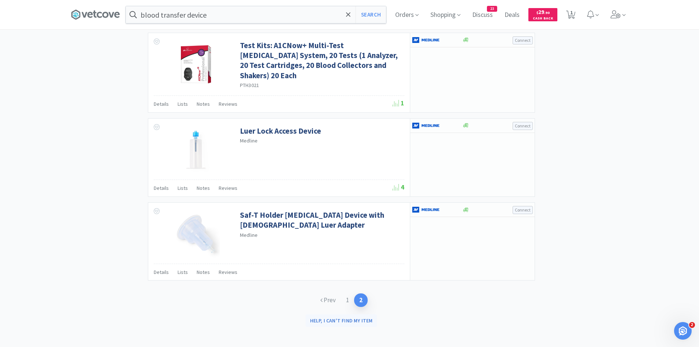
scroll to position [958, 0]
click at [254, 15] on input "blood transfer device" at bounding box center [256, 14] width 260 height 17
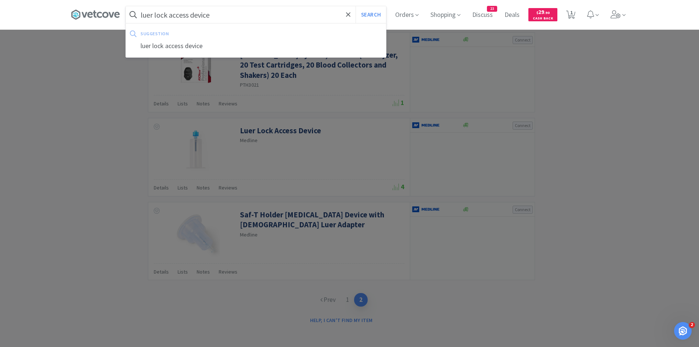
type input "luer lock access device"
click at [356, 6] on button "Search" at bounding box center [371, 14] width 30 height 17
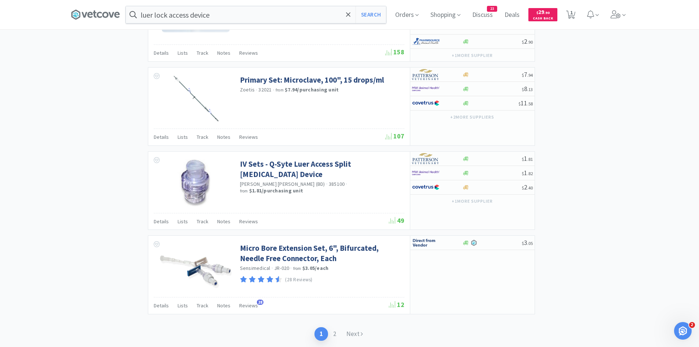
scroll to position [1058, 0]
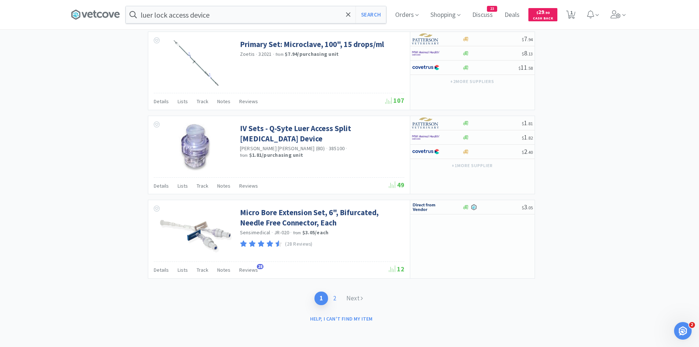
click at [337, 299] on link "2" at bounding box center [334, 298] width 13 height 14
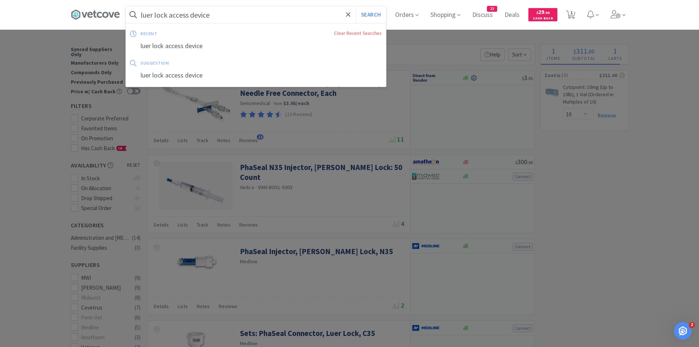
click at [248, 17] on input "luer lock access device" at bounding box center [256, 14] width 260 height 17
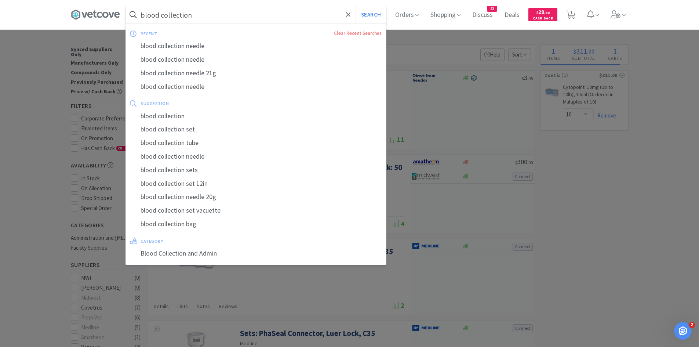
type input "blood collection"
click at [356, 6] on button "Search" at bounding box center [371, 14] width 30 height 17
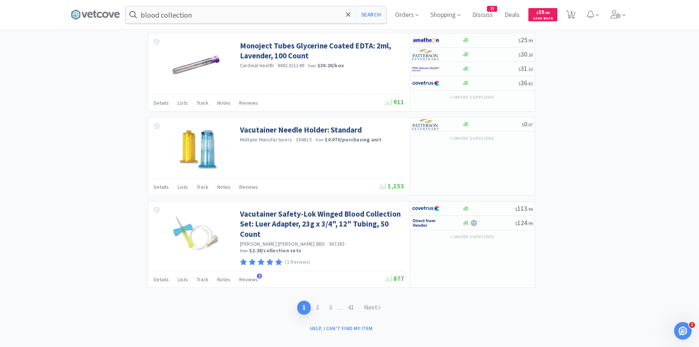
scroll to position [1068, 0]
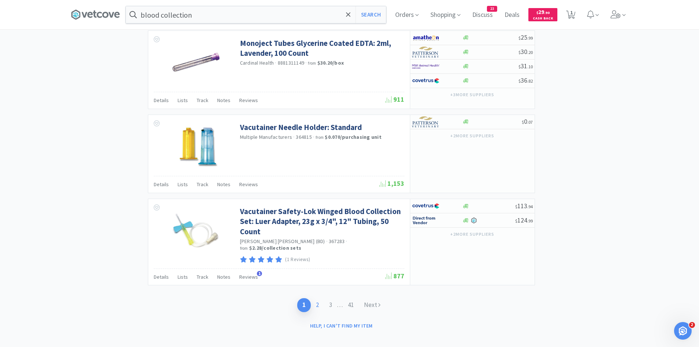
click at [318, 298] on link "2" at bounding box center [317, 305] width 13 height 14
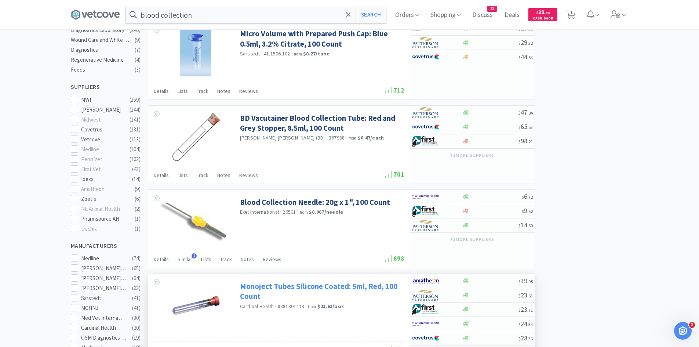
scroll to position [220, 0]
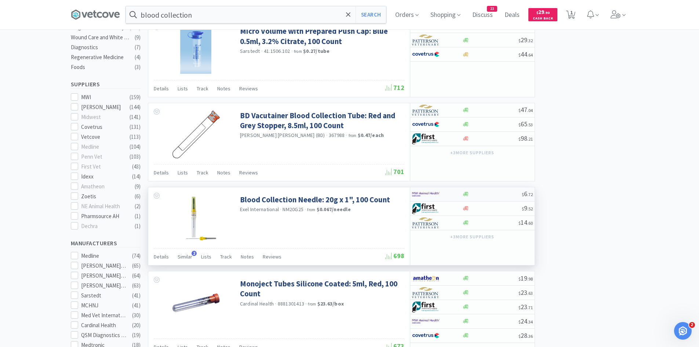
click at [438, 192] on img at bounding box center [426, 194] width 28 height 11
select select "1"
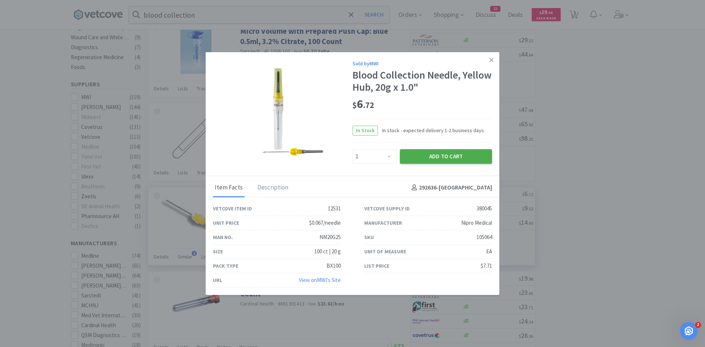
click at [433, 152] on button "Add to Cart" at bounding box center [446, 156] width 92 height 15
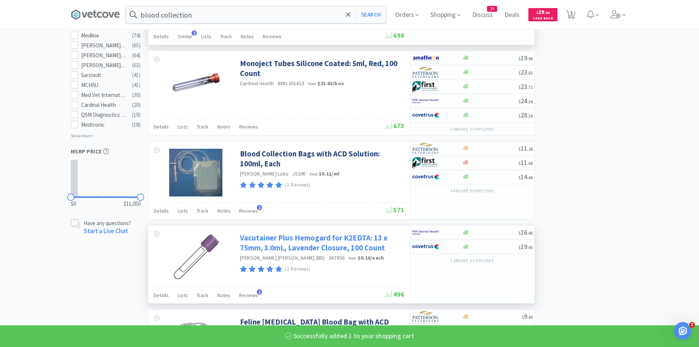
select select "1"
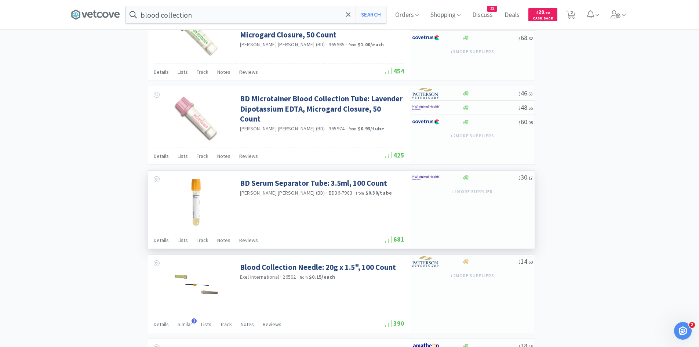
scroll to position [917, 0]
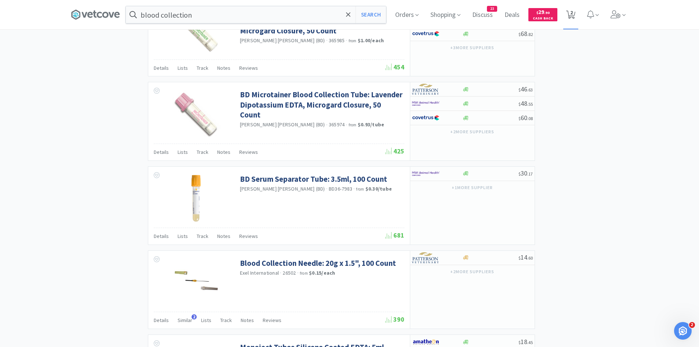
click at [573, 15] on span "2" at bounding box center [571, 12] width 3 height 29
select select "10"
select select "1"
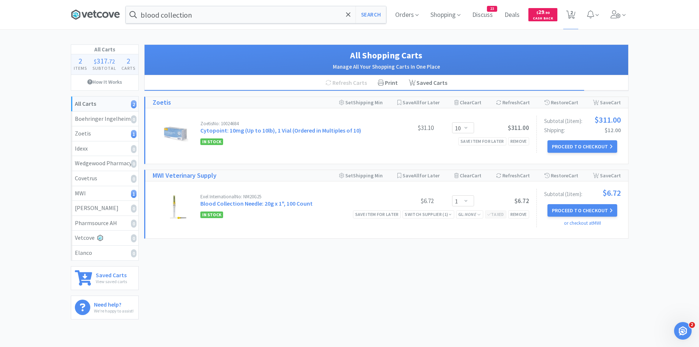
click at [83, 13] on icon at bounding box center [95, 14] width 49 height 11
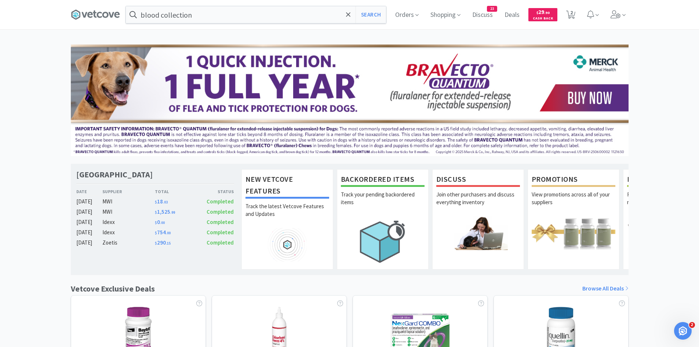
click at [143, 256] on div "[GEOGRAPHIC_DATA] [GEOGRAPHIC_DATA] Date Supplier Total Status [DATE] MWI $ 18 …" at bounding box center [155, 219] width 169 height 111
click at [134, 241] on div "Zoetis" at bounding box center [128, 242] width 52 height 9
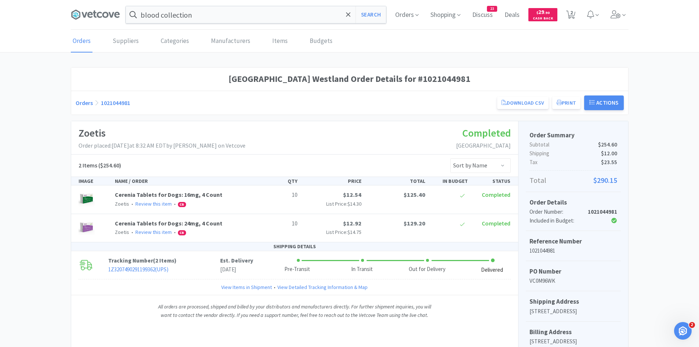
click at [83, 102] on link "Orders" at bounding box center [84, 102] width 17 height 7
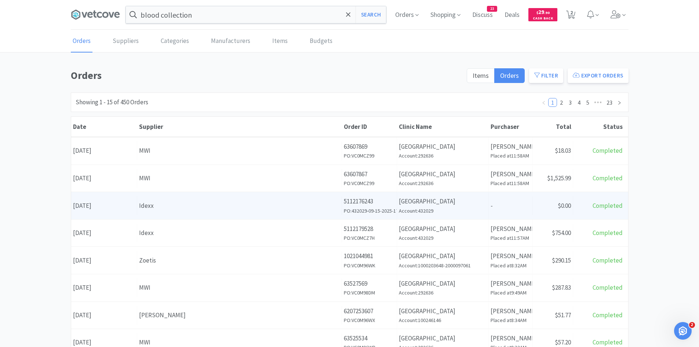
click at [167, 208] on div "Idexx" at bounding box center [239, 206] width 201 height 10
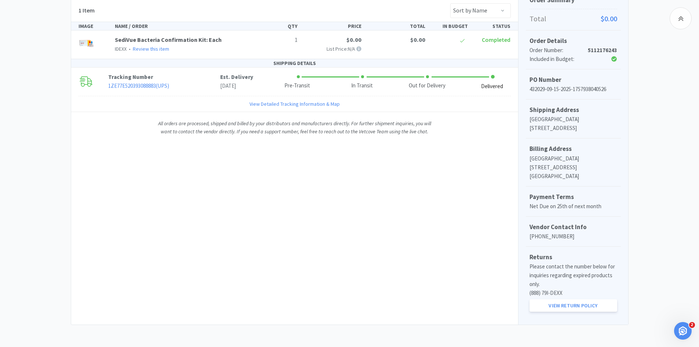
scroll to position [172, 0]
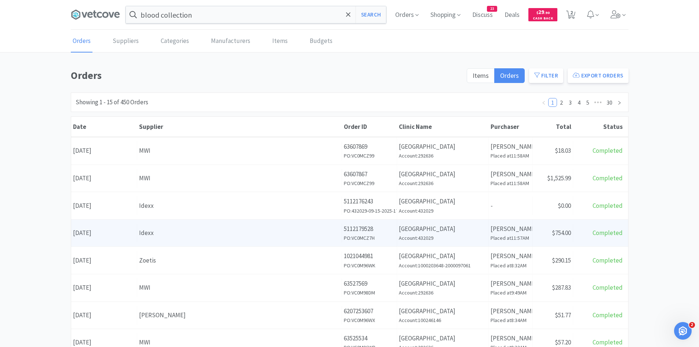
click at [222, 239] on div "Supplier Idexx" at bounding box center [239, 232] width 205 height 19
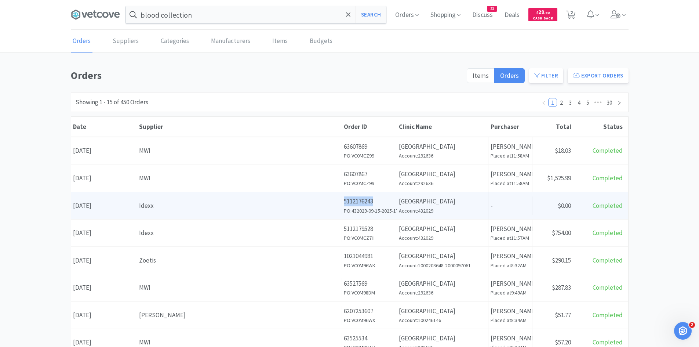
drag, startPoint x: 379, startPoint y: 202, endPoint x: 342, endPoint y: 202, distance: 36.3
click at [342, 202] on div "Order ID 5112176243 PO: 432029-09-15-2025-1757938040526" at bounding box center [369, 205] width 55 height 27
click at [220, 210] on div "Idexx" at bounding box center [239, 206] width 201 height 10
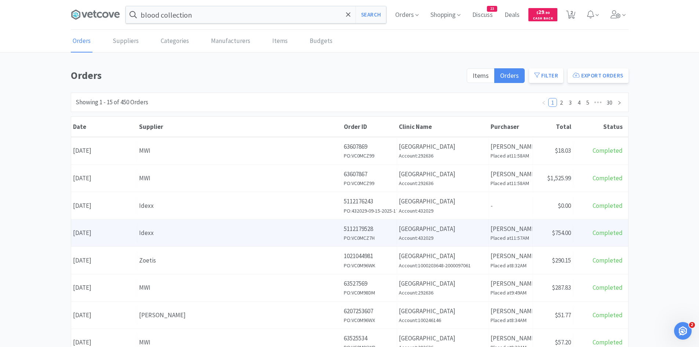
click at [201, 234] on div "Idexx" at bounding box center [239, 233] width 201 height 10
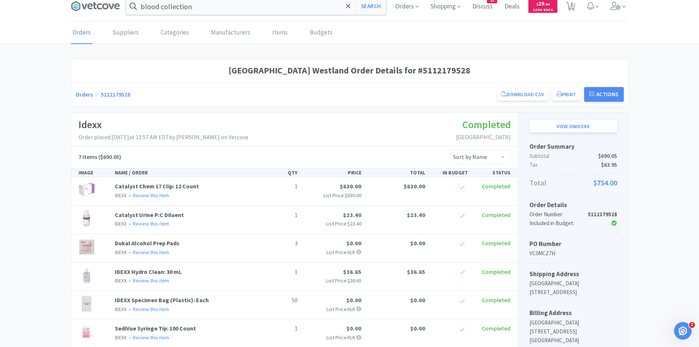
scroll to position [73, 0]
